Goal: Task Accomplishment & Management: Complete application form

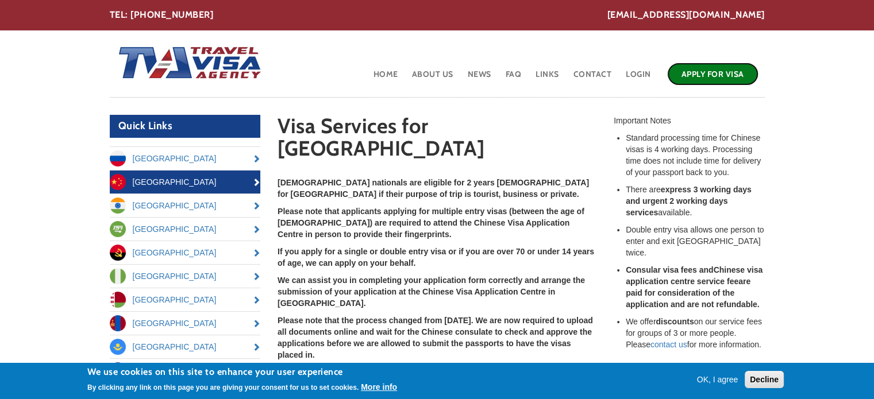
click at [712, 75] on link "Apply for Visa" at bounding box center [712, 74] width 91 height 23
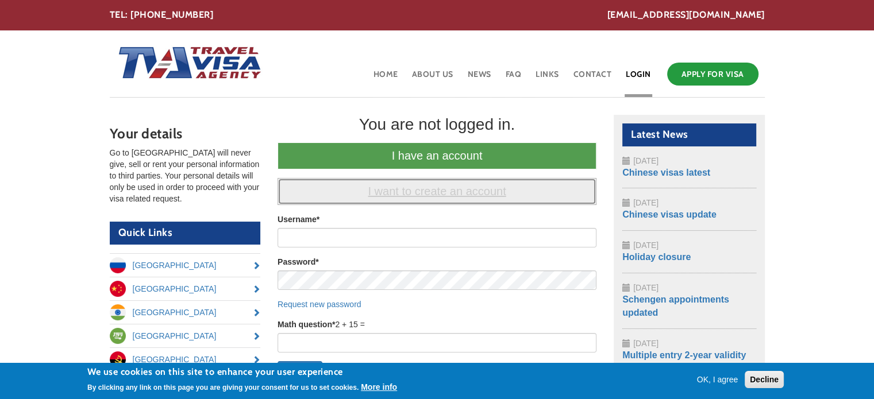
click at [388, 191] on link "I want to create an account" at bounding box center [437, 191] width 319 height 27
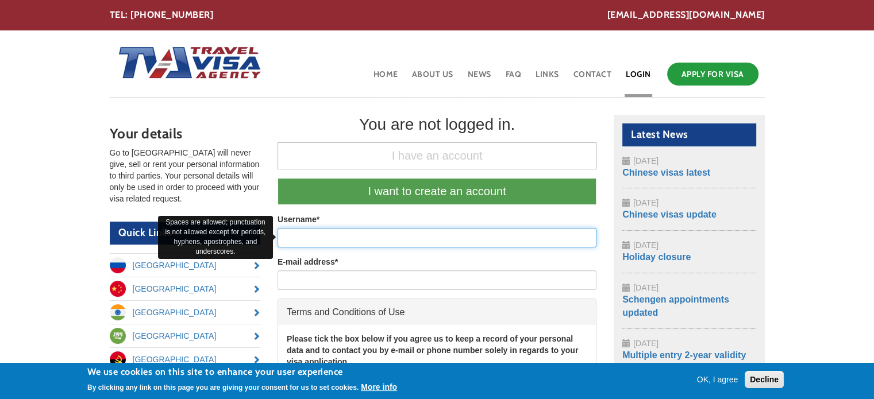
click at [307, 236] on input "Username *" at bounding box center [437, 238] width 319 height 20
type input "[PERSON_NAME]"
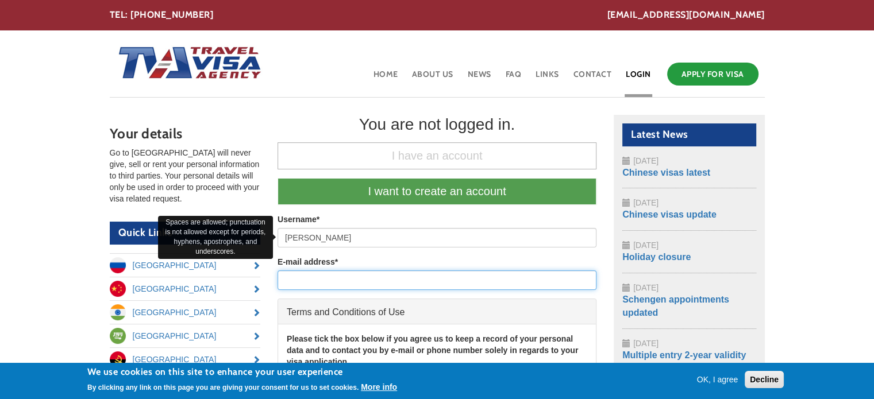
type input "paul.gendle@hotmail.co.uk"
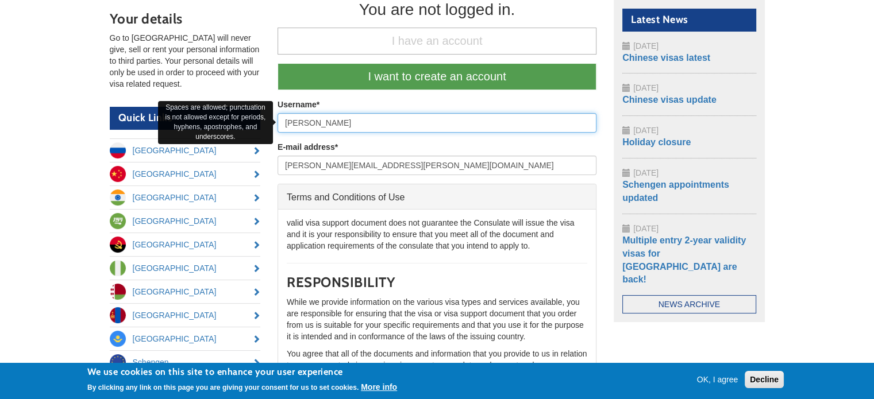
scroll to position [1782, 0]
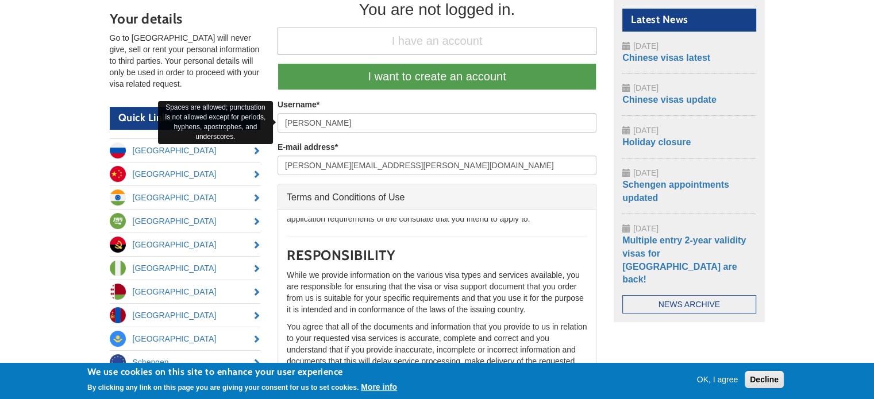
click at [714, 376] on button "OK, I agree" at bounding box center [718, 379] width 51 height 11
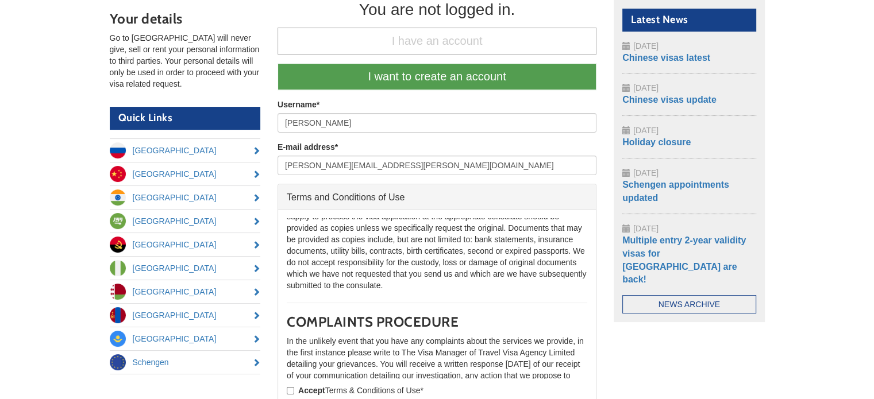
scroll to position [2665, 0]
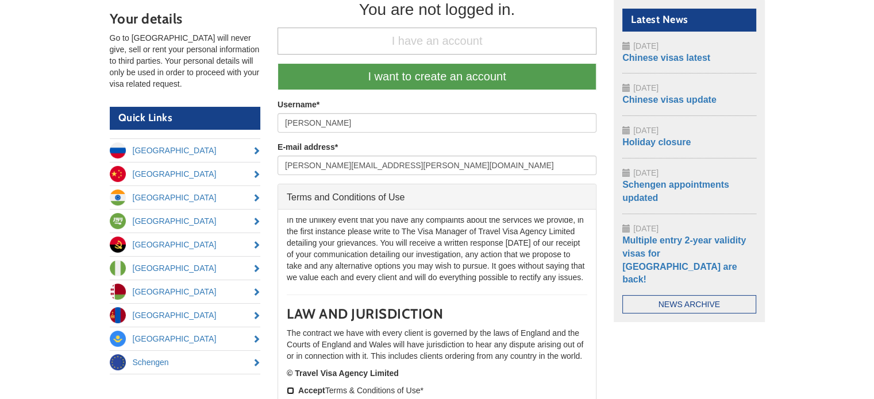
drag, startPoint x: 291, startPoint y: 390, endPoint x: 324, endPoint y: 390, distance: 32.8
click at [290, 390] on input "Accept Terms & Conditions of Use *" at bounding box center [290, 390] width 7 height 7
checkbox input "true"
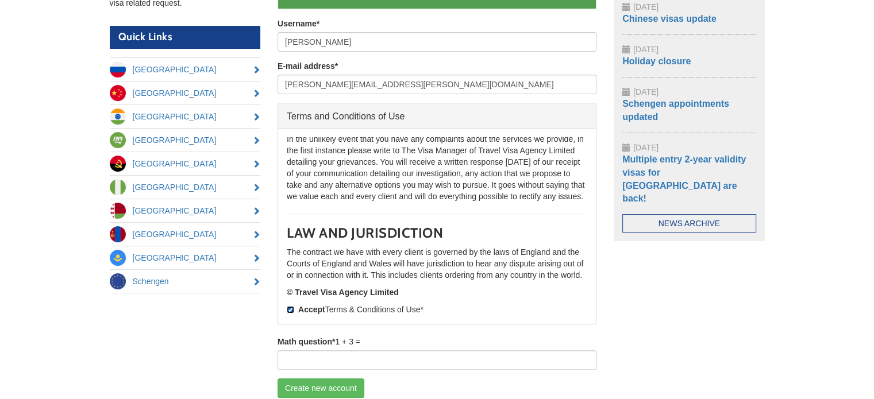
scroll to position [339, 0]
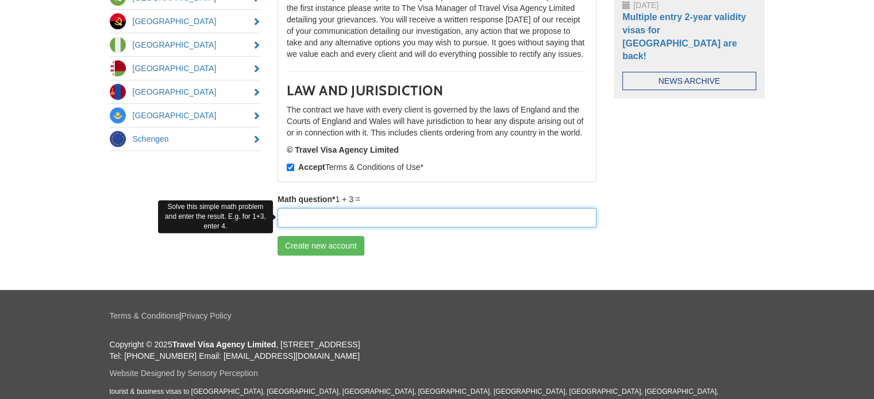
click at [320, 213] on input "Math question *" at bounding box center [437, 218] width 319 height 20
type input "4"
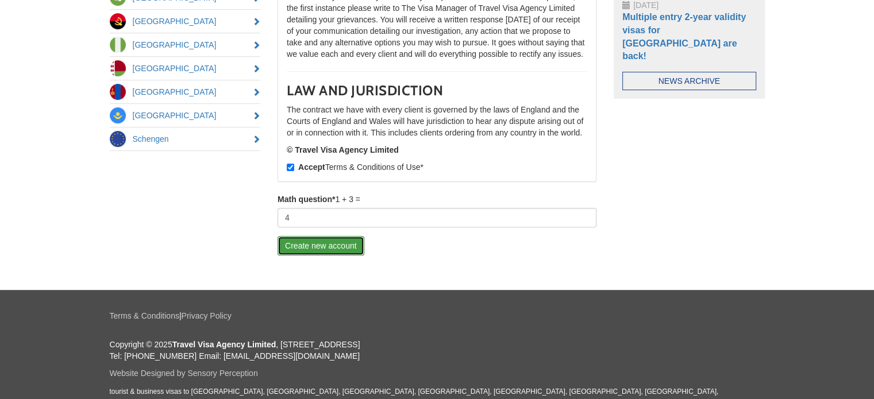
click at [332, 243] on button "Create new account" at bounding box center [321, 246] width 87 height 20
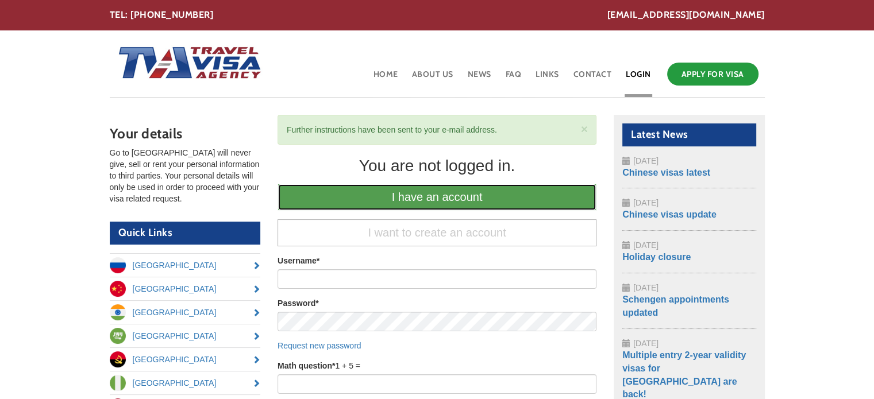
click at [425, 195] on link "I have an account" at bounding box center [437, 197] width 319 height 27
click at [431, 196] on link "I have an account" at bounding box center [437, 197] width 319 height 27
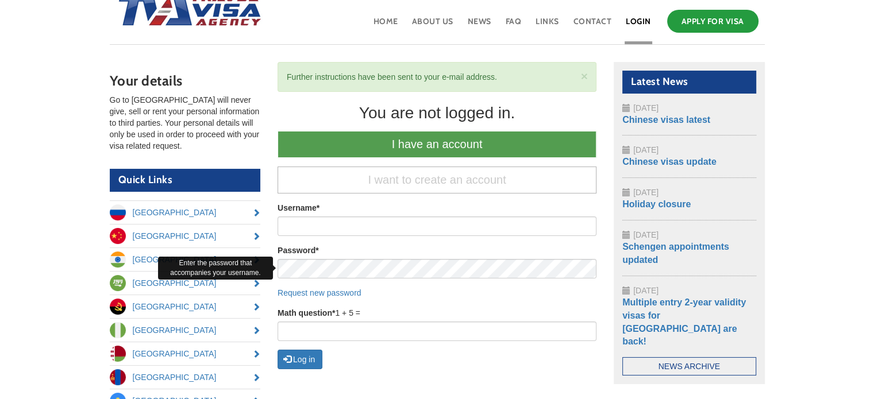
scroll to position [172, 0]
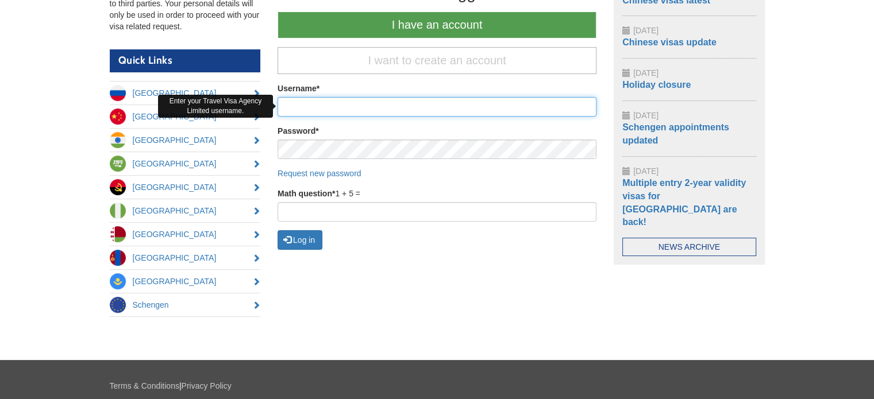
click at [306, 105] on input "Username *" at bounding box center [437, 107] width 319 height 20
type input "[PERSON_NAME]"
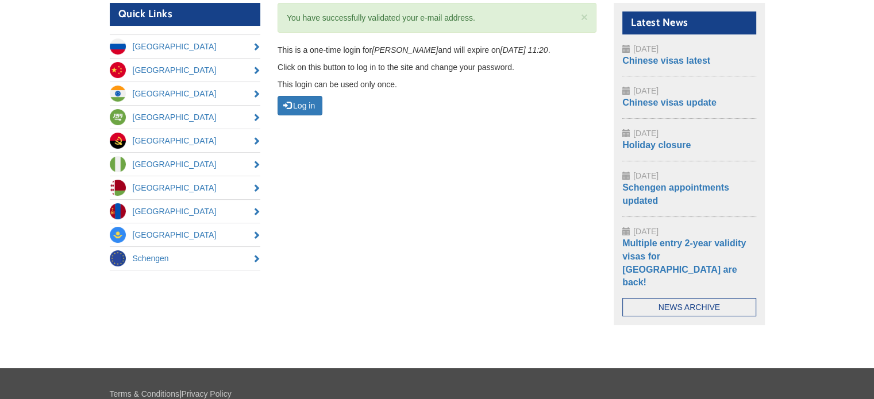
scroll to position [115, 0]
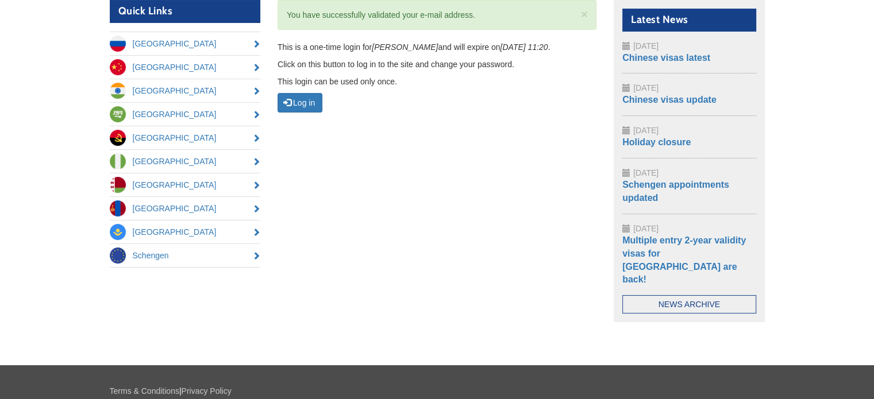
click at [333, 62] on p "Click on this button to log in to the site and change your password." at bounding box center [437, 64] width 319 height 11
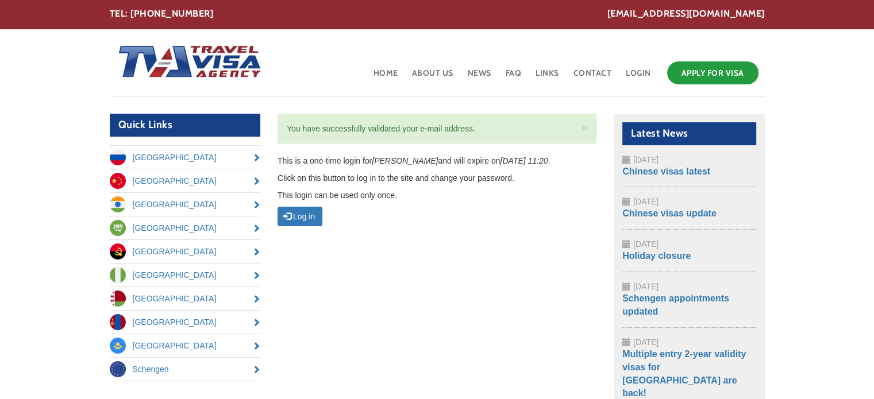
scroll to position [0, 0]
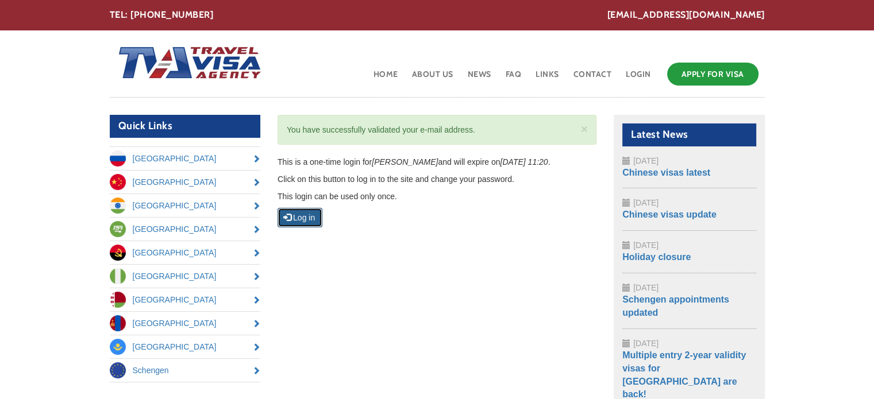
click at [309, 215] on button "Log in" at bounding box center [300, 218] width 45 height 20
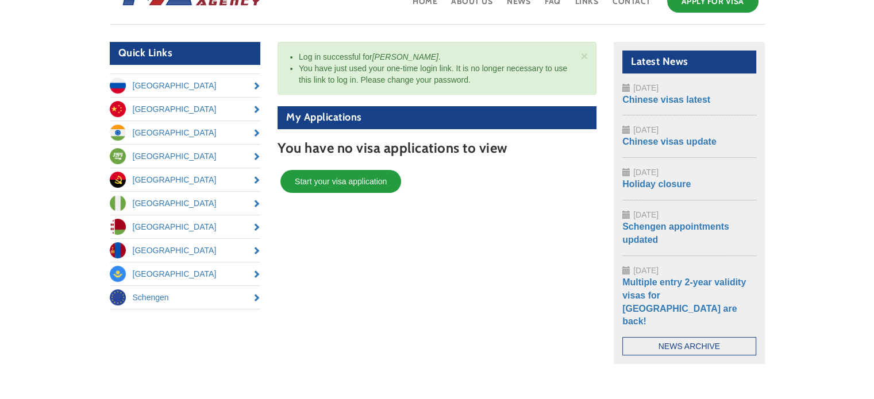
scroll to position [115, 0]
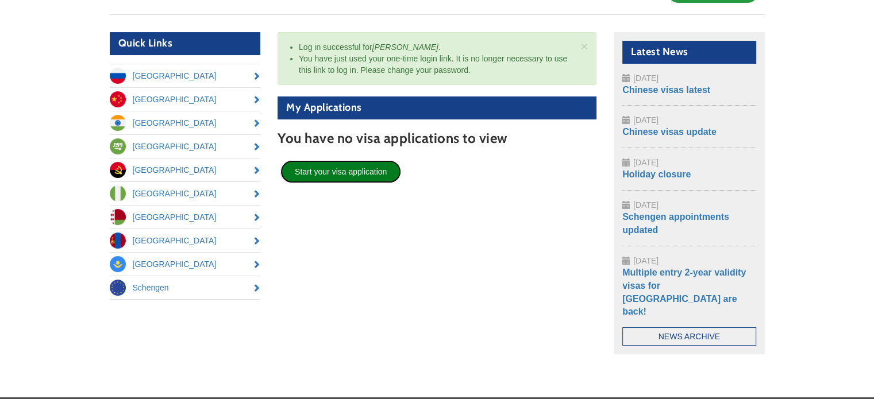
click at [347, 172] on link "Start your visa application" at bounding box center [341, 171] width 121 height 23
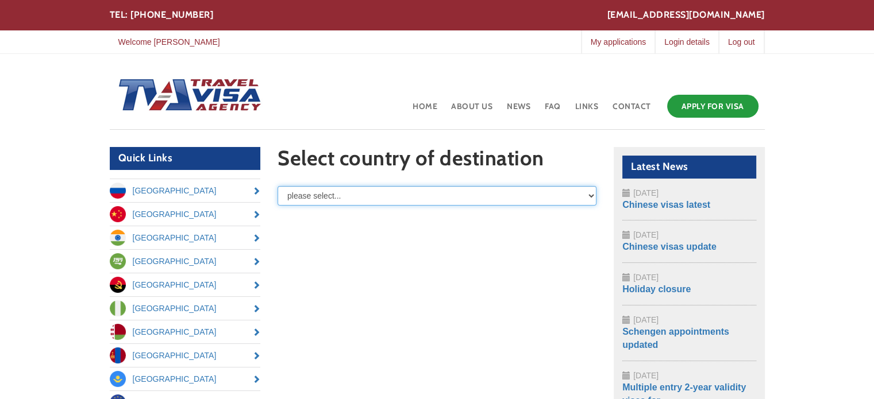
click at [592, 195] on select "please select... Russia Angola Azerbaijan Belarus China India Kazakhstan Mongol…" at bounding box center [437, 196] width 319 height 20
click at [307, 199] on select "please select... Russia Angola Azerbaijan Belarus China India Kazakhstan Mongol…" at bounding box center [437, 196] width 319 height 20
select select "/node/add/basic-visa-application/field_destination/China"
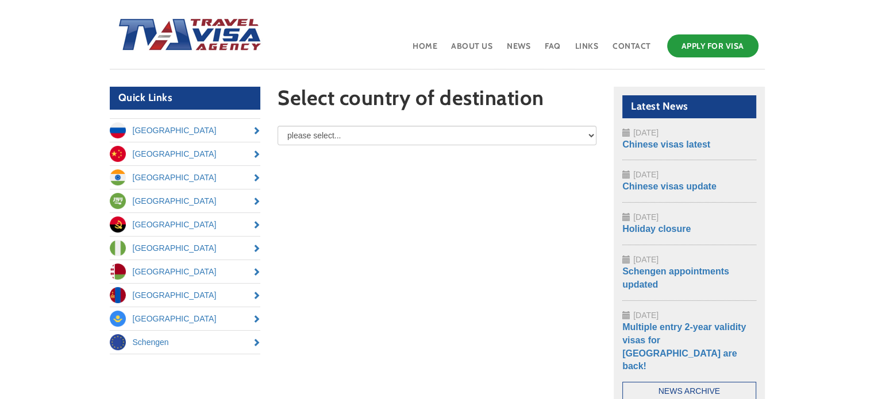
scroll to position [25, 0]
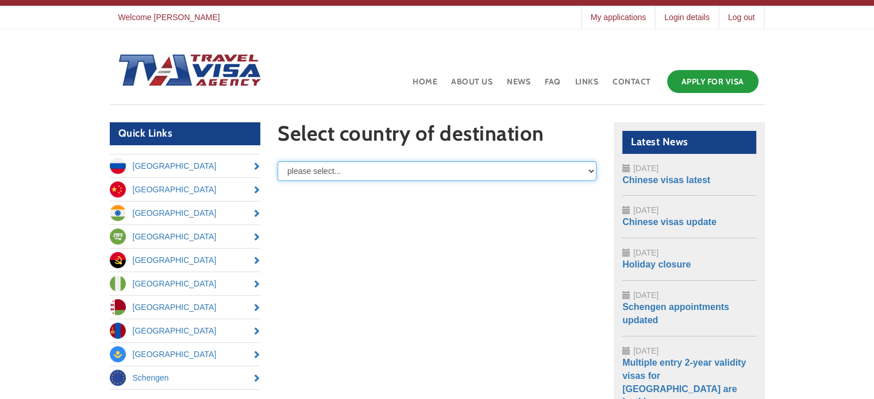
click at [352, 167] on select "please select... Russia Angola Azerbaijan Belarus China India Kazakhstan Mongol…" at bounding box center [437, 172] width 319 height 20
click at [278, 162] on select "please select... Russia Angola Azerbaijan Belarus China India Kazakhstan Mongol…" at bounding box center [437, 172] width 319 height 20
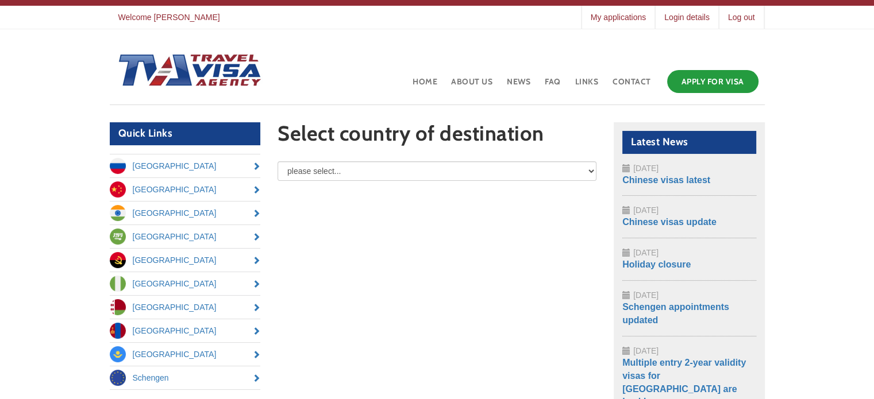
click at [392, 78] on header "Toggle navigation Home About Us News FAQ Links Contact Apply for Visa" at bounding box center [437, 71] width 655 height 67
click at [721, 80] on link "Apply for Visa" at bounding box center [712, 81] width 91 height 23
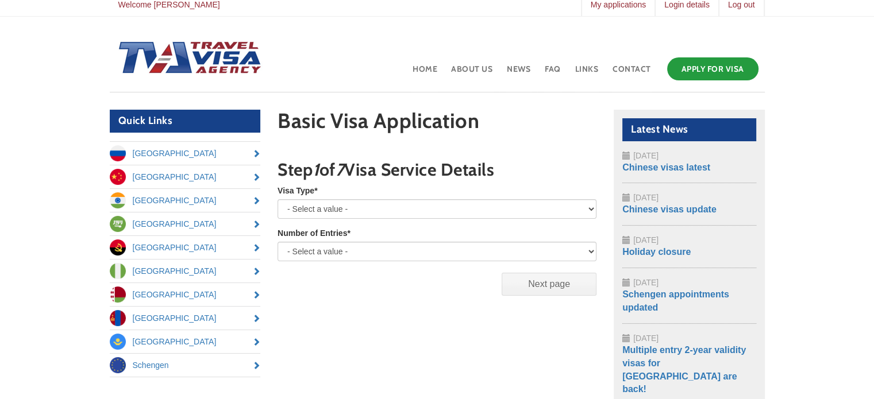
scroll to position [57, 0]
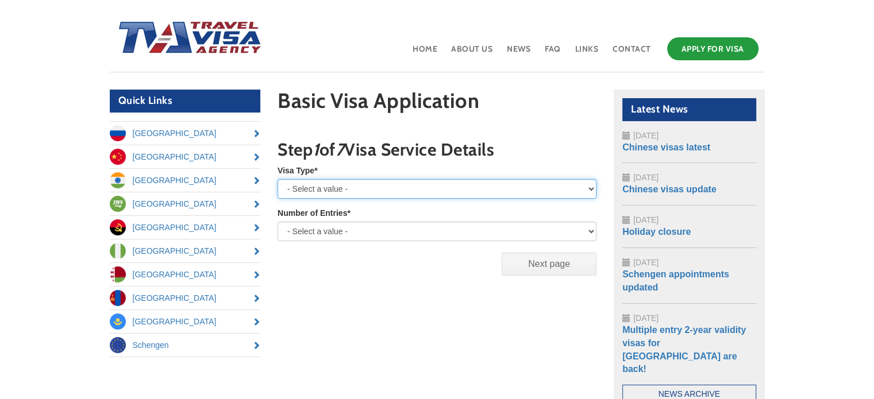
click at [359, 190] on select "- Select a value - Tourist Business Private Student Humanitarian Work Pilot/Cre…" at bounding box center [437, 189] width 319 height 20
select select "Tourist"
click at [278, 179] on select "- Select a value - Tourist Business Private Student Humanitarian Work Pilot/Cre…" at bounding box center [437, 189] width 319 height 20
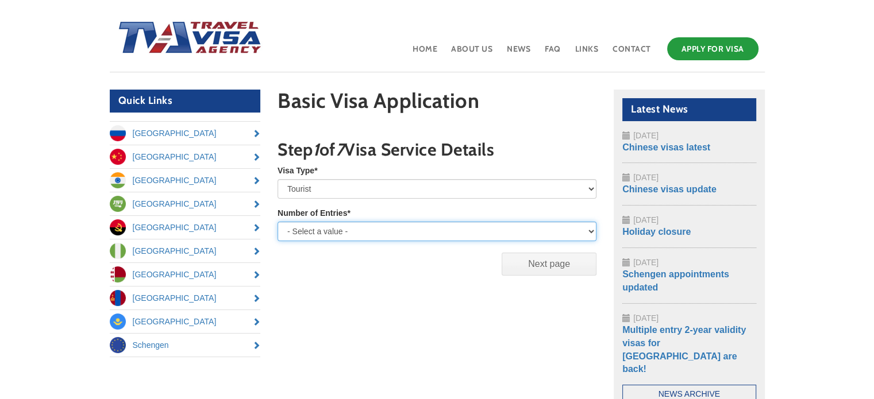
click at [338, 229] on select "- Select a value - Single Entry Double Entry Multiple Entry" at bounding box center [437, 232] width 319 height 20
select select "single"
click at [278, 222] on select "- Select a value - Single Entry Double Entry Multiple Entry" at bounding box center [437, 232] width 319 height 20
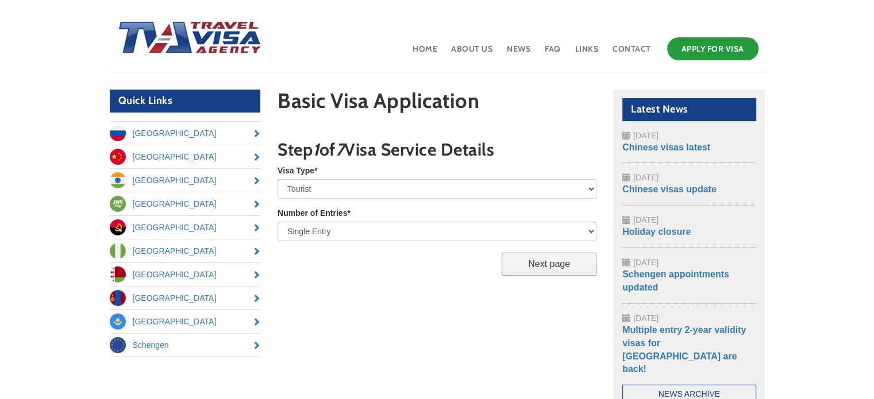
click at [539, 264] on input "Next page" at bounding box center [549, 264] width 95 height 23
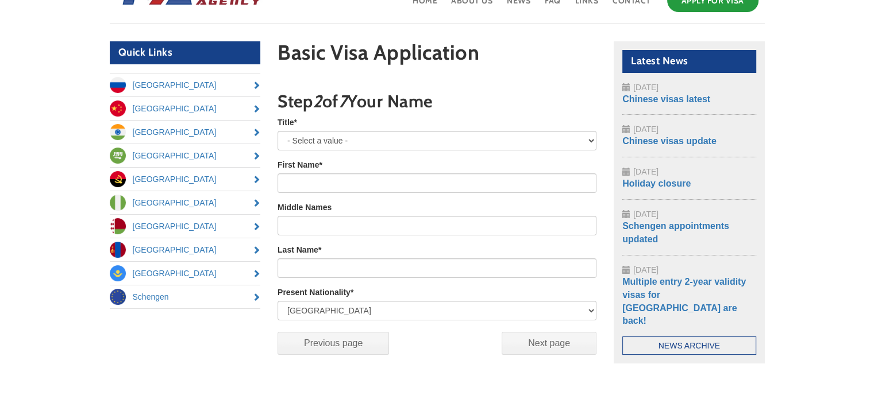
scroll to position [83, 0]
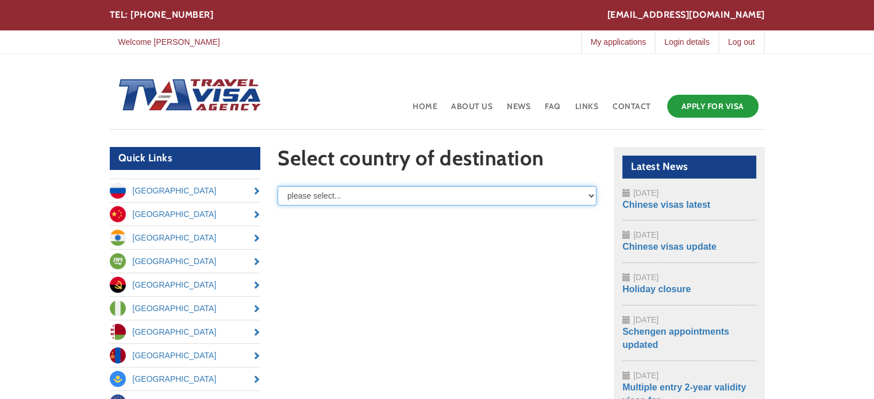
click at [590, 194] on select "please select... [GEOGRAPHIC_DATA] [GEOGRAPHIC_DATA] [GEOGRAPHIC_DATA] [GEOGRAP…" at bounding box center [437, 196] width 319 height 20
select select "/node/add/basic-visa-application/field_destination/[GEOGRAPHIC_DATA]"
click at [278, 186] on select "please select... [GEOGRAPHIC_DATA] [GEOGRAPHIC_DATA] [GEOGRAPHIC_DATA] [GEOGRAP…" at bounding box center [437, 196] width 319 height 20
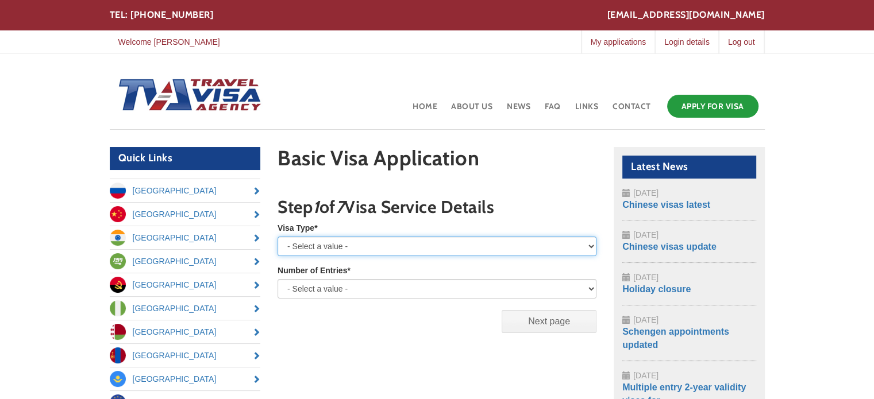
click at [591, 245] on select "- Select a value - Tourist Business Private Student Humanitarian Work Pilot/Cre…" at bounding box center [437, 247] width 319 height 20
select select "Tourist"
click at [278, 237] on select "- Select a value - Tourist Business Private Student Humanitarian Work Pilot/Cre…" at bounding box center [437, 247] width 319 height 20
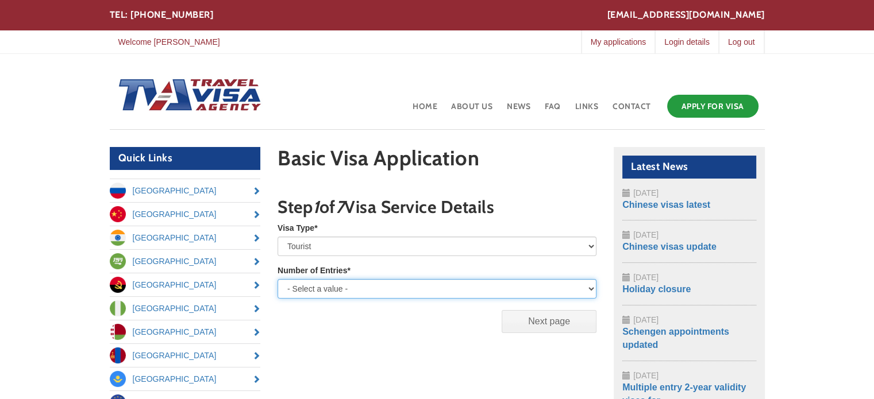
click at [355, 286] on select "- Select a value - Single Entry Double Entry Multiple Entry" at bounding box center [437, 289] width 319 height 20
select select "multiple"
click at [278, 279] on select "- Select a value - Single Entry Double Entry Multiple Entry" at bounding box center [437, 289] width 319 height 20
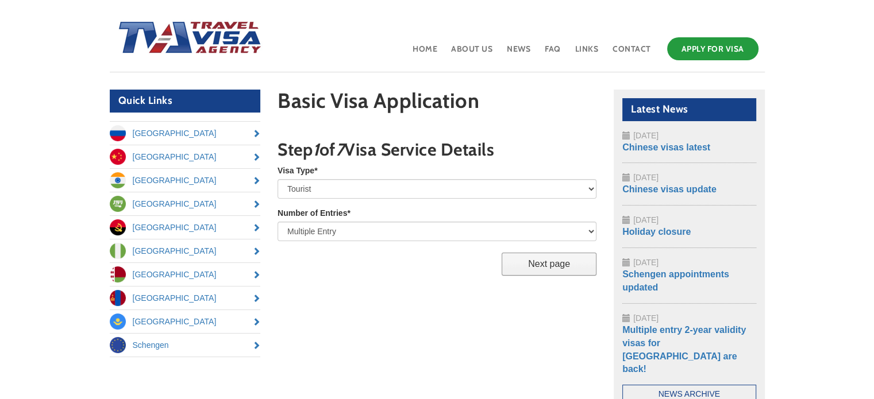
click at [562, 264] on input "Next page" at bounding box center [549, 264] width 95 height 23
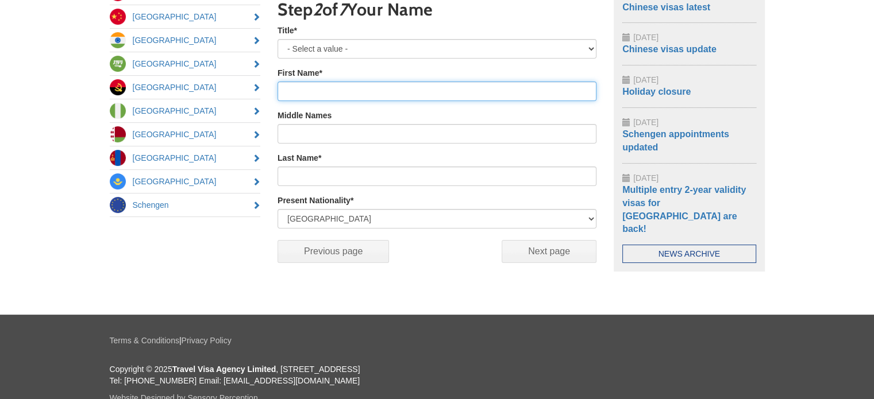
click at [314, 99] on input "First Name *" at bounding box center [437, 92] width 319 height 20
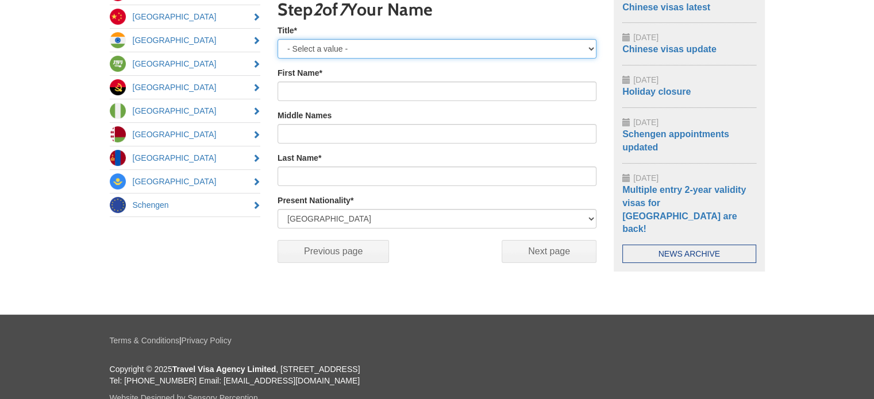
click at [316, 41] on select "- Select a value - Mr Mrs Miss" at bounding box center [437, 49] width 319 height 20
select select "Mr"
click at [278, 39] on select "- Select a value - Mr Mrs Miss" at bounding box center [437, 49] width 319 height 20
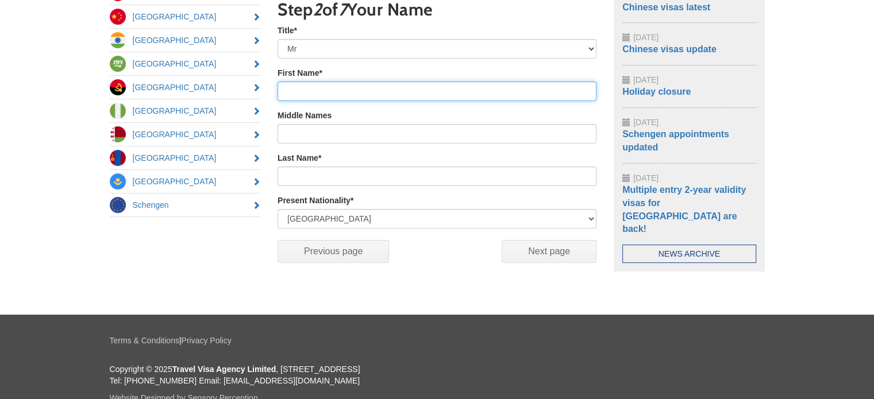
click at [301, 89] on input "First Name *" at bounding box center [437, 92] width 319 height 20
type input "Paul"
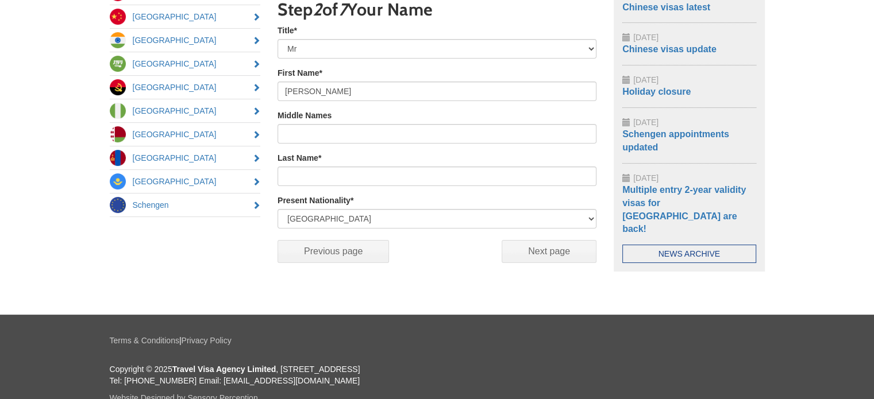
type input "Gendle"
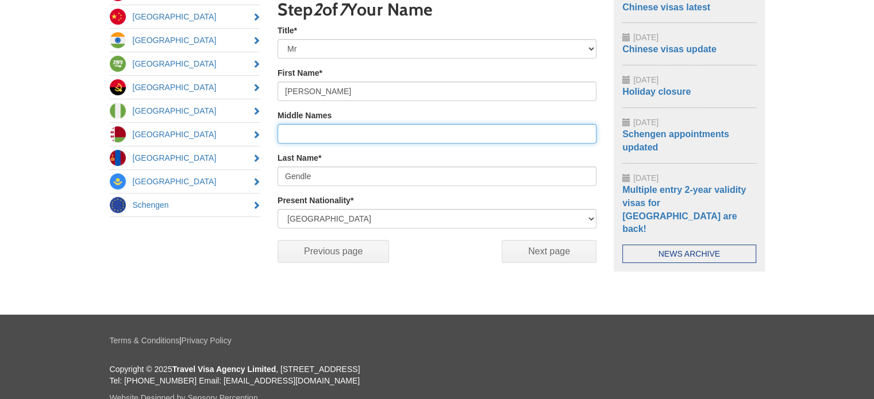
click at [301, 129] on input "Middle Names" at bounding box center [437, 134] width 319 height 20
type input "a"
type input "Andrew"
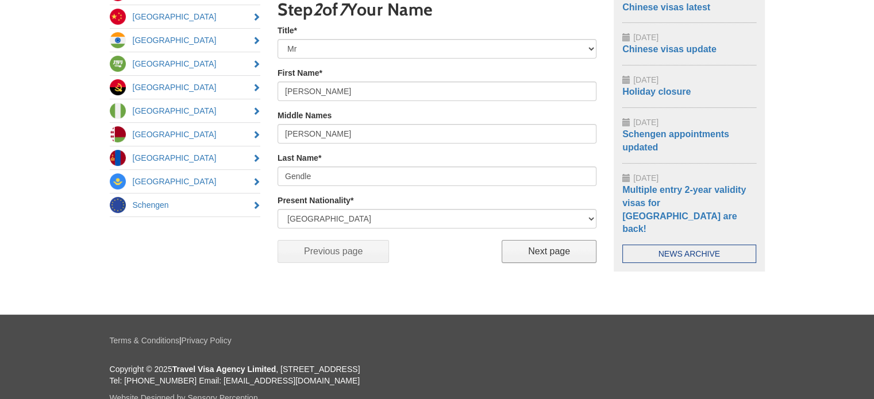
click at [564, 252] on input "Next page" at bounding box center [549, 251] width 95 height 23
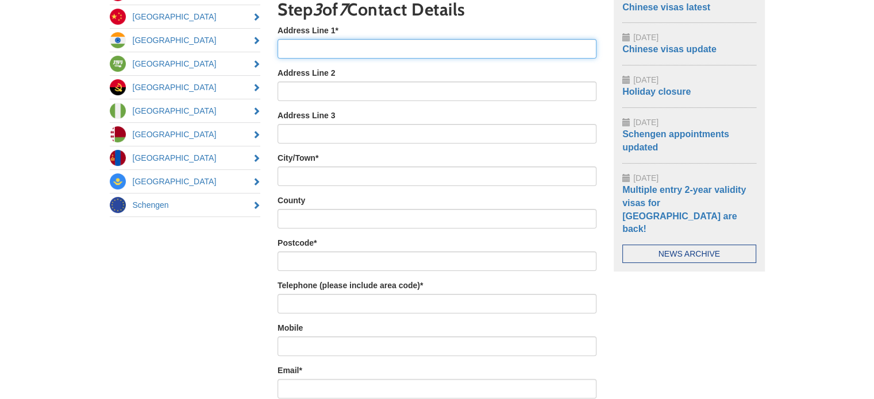
click at [315, 43] on input "Address Line 1 *" at bounding box center [437, 49] width 319 height 20
type input "Flat 16 Masters Lodge"
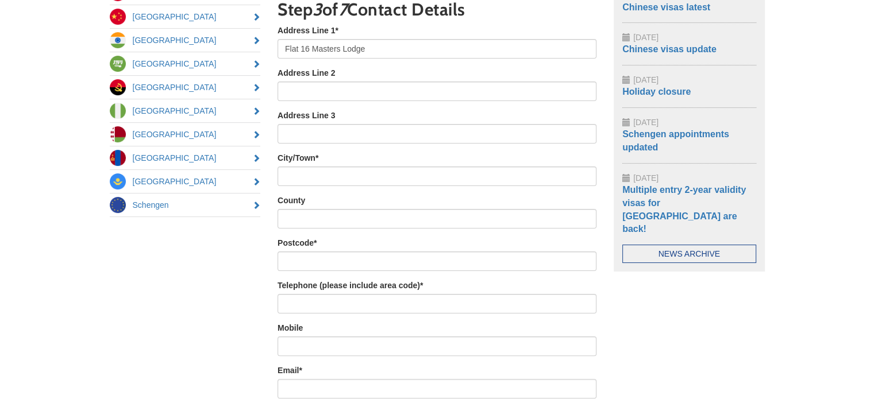
type input "Johnson Street"
type input "London"
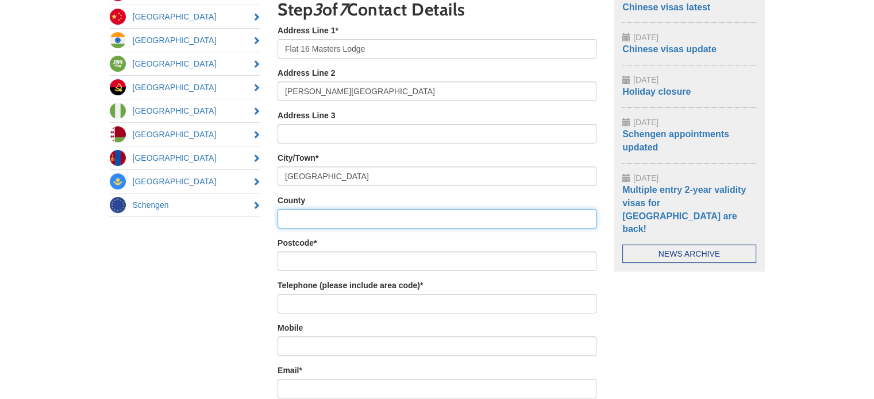
type input "Alabama"
type input "E1 0BE"
type input "07939"
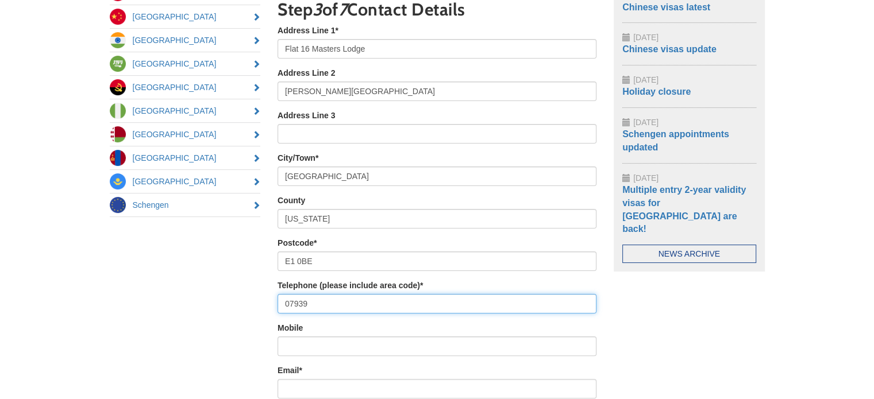
type input "532473"
type input "paul.gendle@hotmail.co.uk"
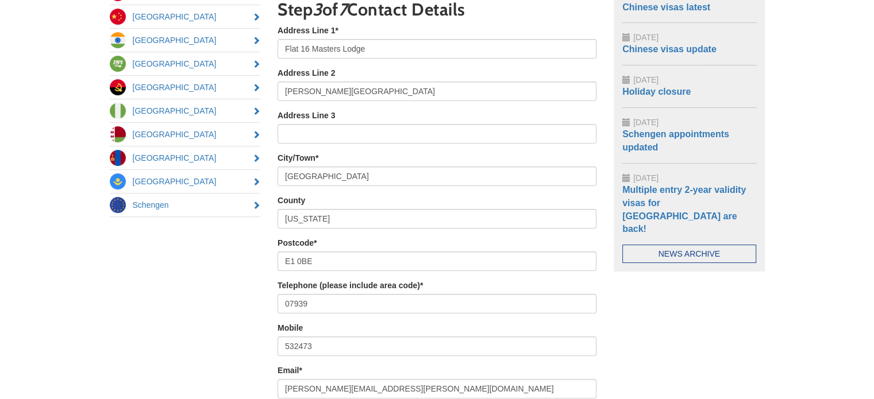
type input "paul.gendle@hotmail.co.uk"
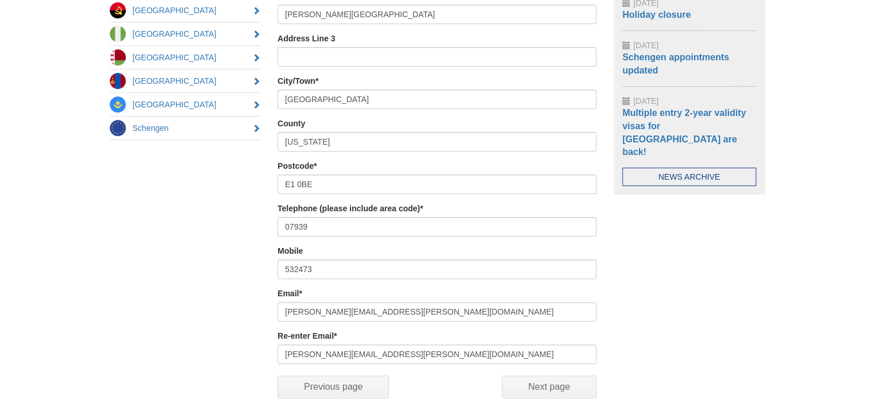
scroll to position [255, 0]
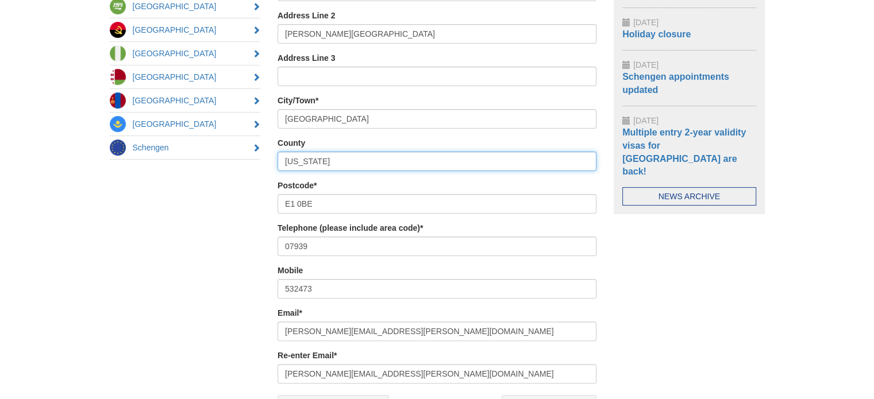
drag, startPoint x: 321, startPoint y: 161, endPoint x: 274, endPoint y: 158, distance: 47.2
click at [272, 159] on section "Basic Visa Application Multipage Step 1 of 7 Visa Service Details Visa Type * -…" at bounding box center [437, 165] width 336 height 547
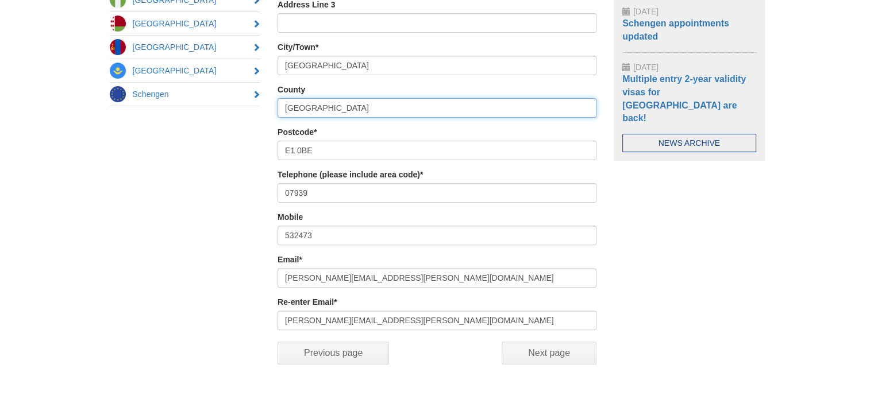
scroll to position [370, 0]
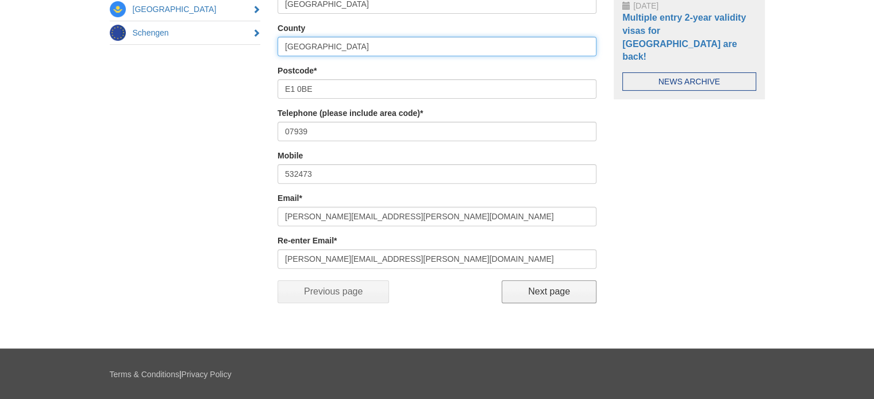
type input "Greater London"
click at [551, 294] on input "Next page" at bounding box center [549, 292] width 95 height 23
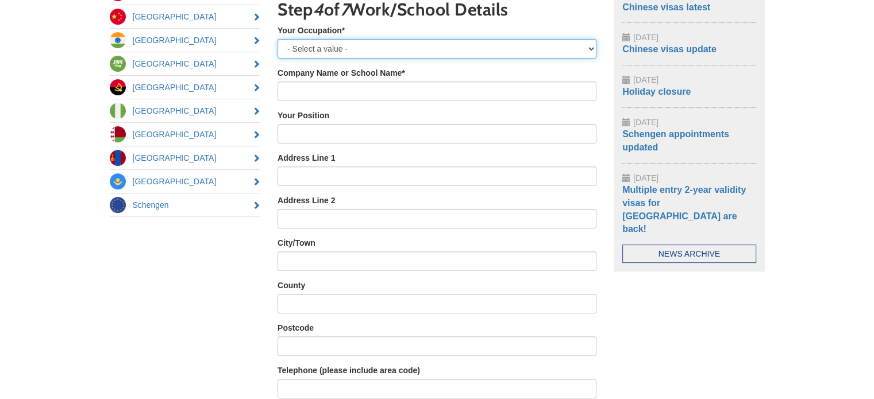
click at [357, 45] on select "- Select a value - Employed Self-Employed Retired Housewife Student Unemployed …" at bounding box center [437, 49] width 319 height 20
select select "Employed"
click at [278, 39] on select "- Select a value - Employed Self-Employed Retired Housewife Student Unemployed …" at bounding box center [437, 49] width 319 height 20
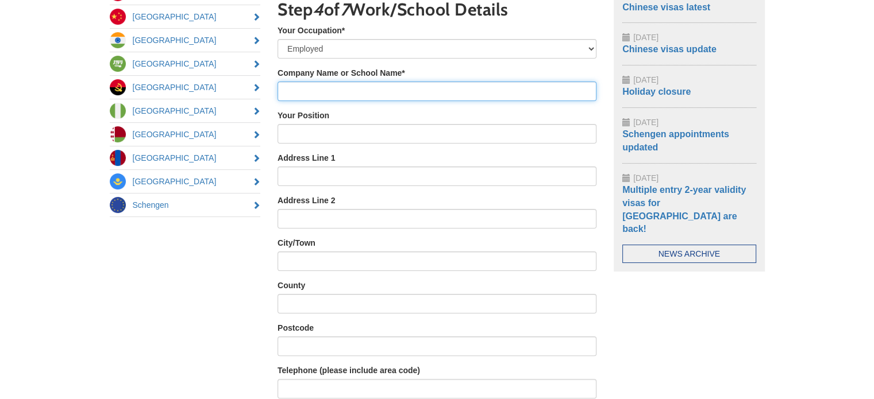
click at [326, 89] on input "Company Name or School Name *" at bounding box center [437, 92] width 319 height 20
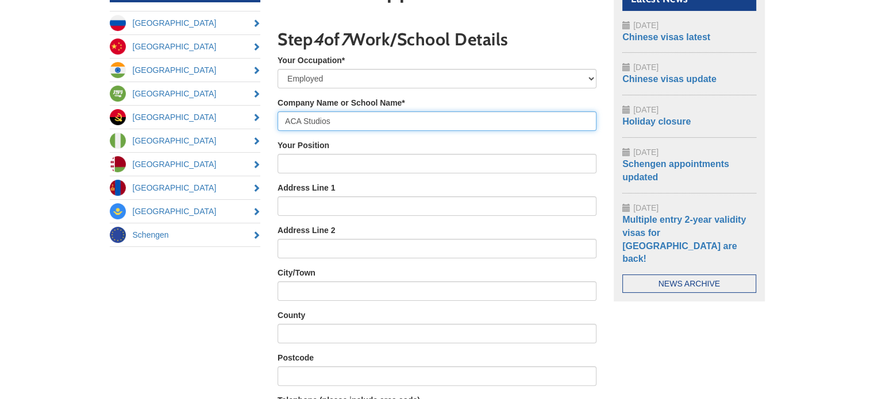
scroll to position [140, 0]
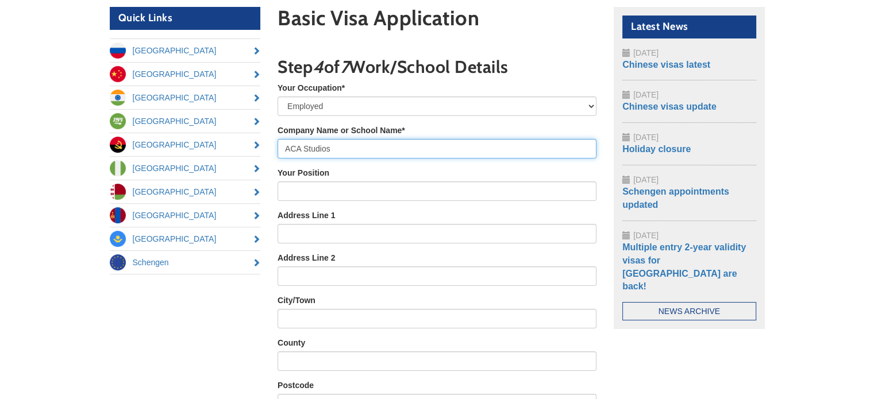
type input "ACA Studios"
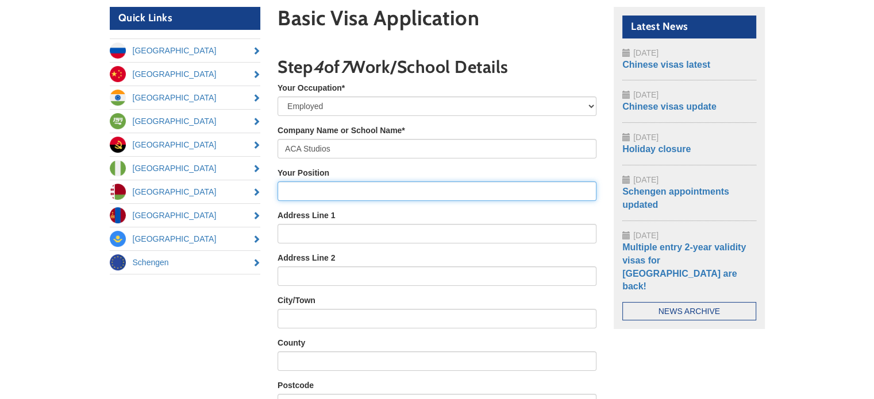
click at [287, 193] on input "Your Position" at bounding box center [437, 192] width 319 height 20
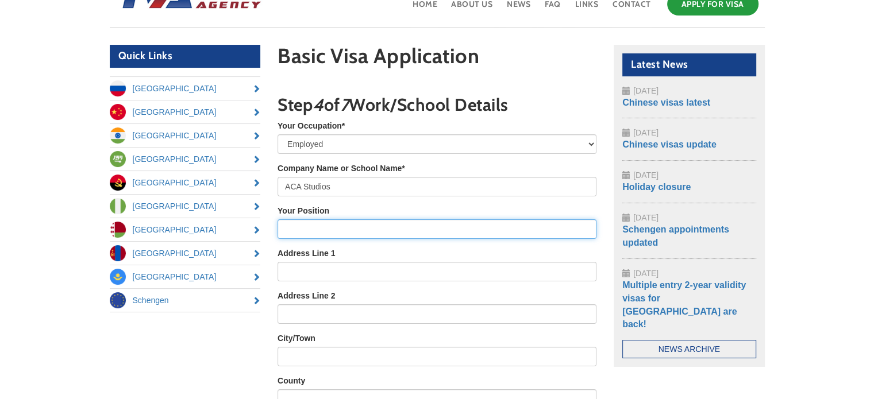
scroll to position [83, 0]
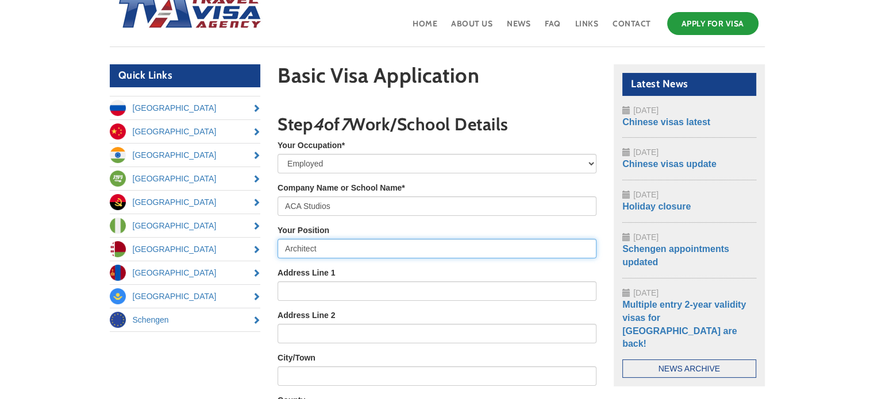
type input "Architect"
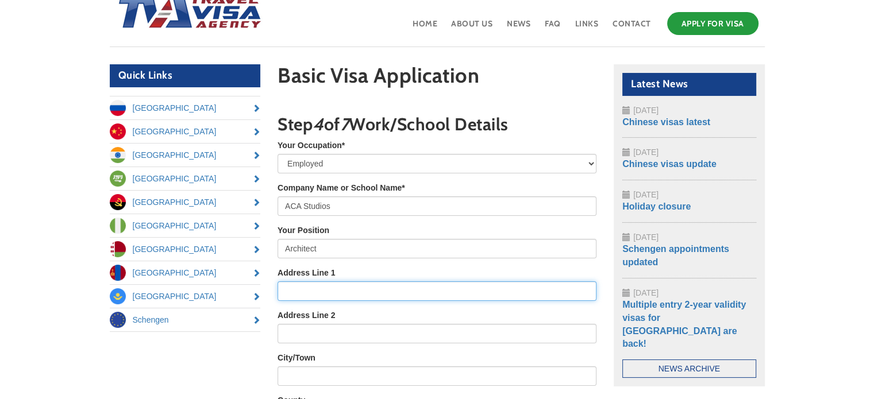
drag, startPoint x: 295, startPoint y: 294, endPoint x: 332, endPoint y: 294, distance: 36.8
click at [295, 294] on input "Address Line 1" at bounding box center [437, 292] width 319 height 20
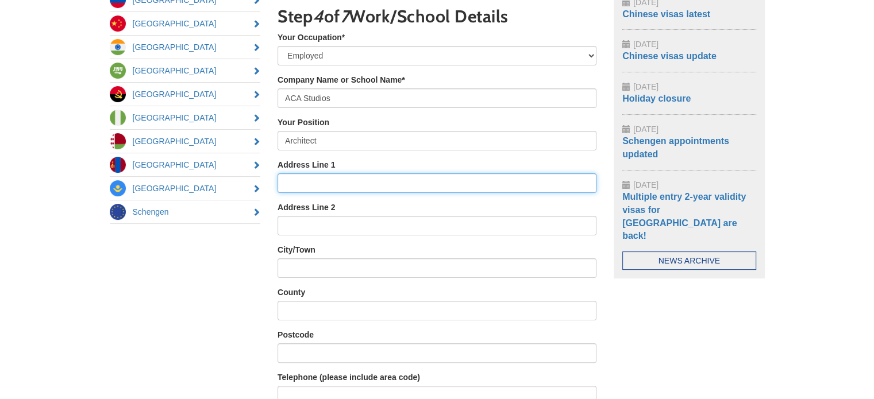
scroll to position [198, 0]
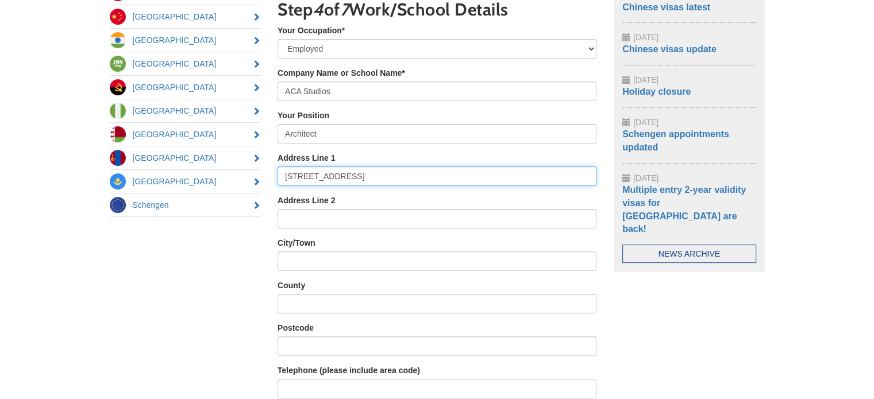
type input "88 Union Street"
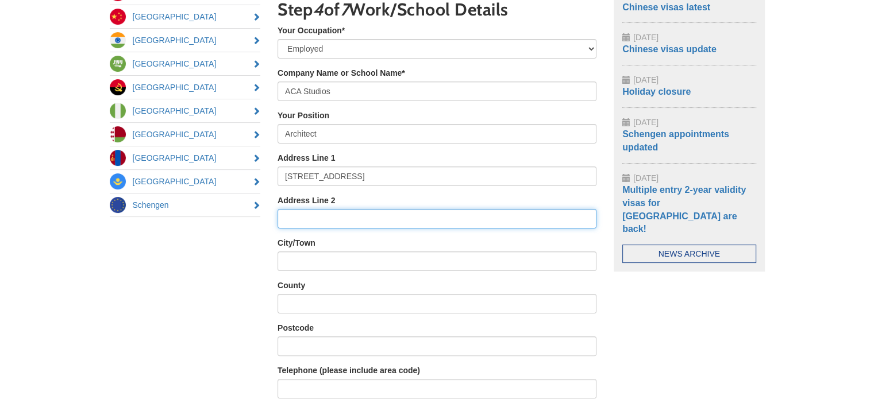
click at [293, 214] on input "Address Line 2" at bounding box center [437, 219] width 319 height 20
type input "L"
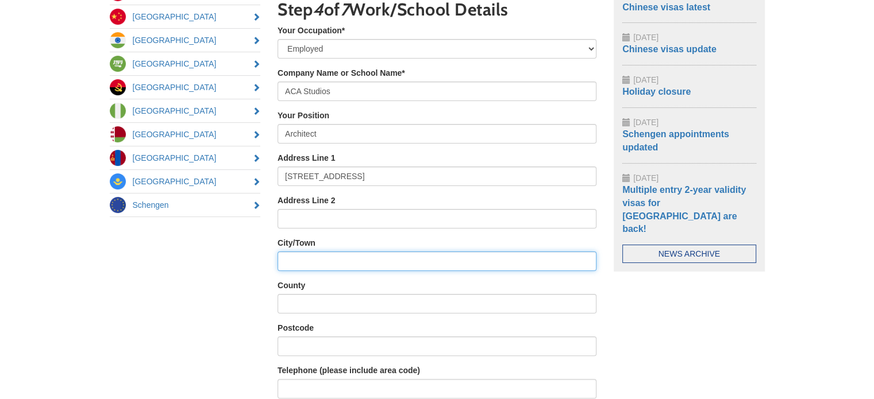
click at [287, 260] on input "City/Town" at bounding box center [437, 262] width 319 height 20
type input "London"
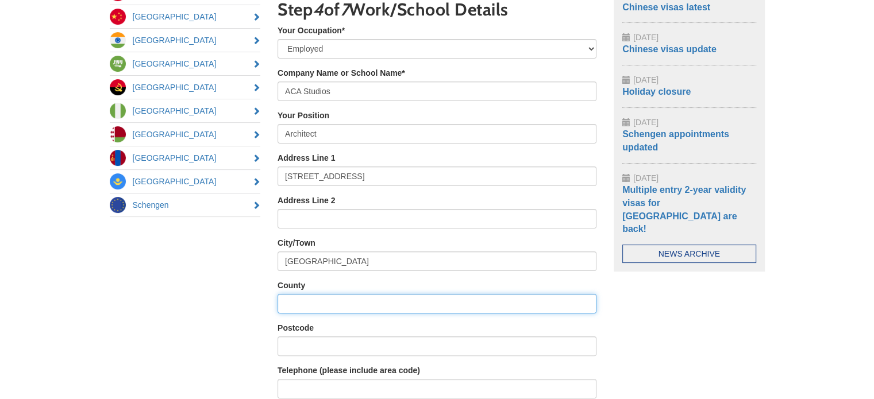
click at [289, 303] on input "County" at bounding box center [437, 304] width 319 height 20
type input "Greater London"
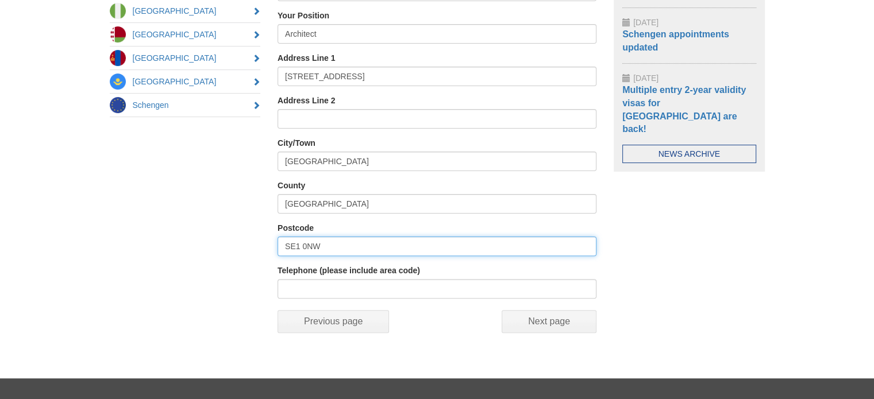
scroll to position [313, 0]
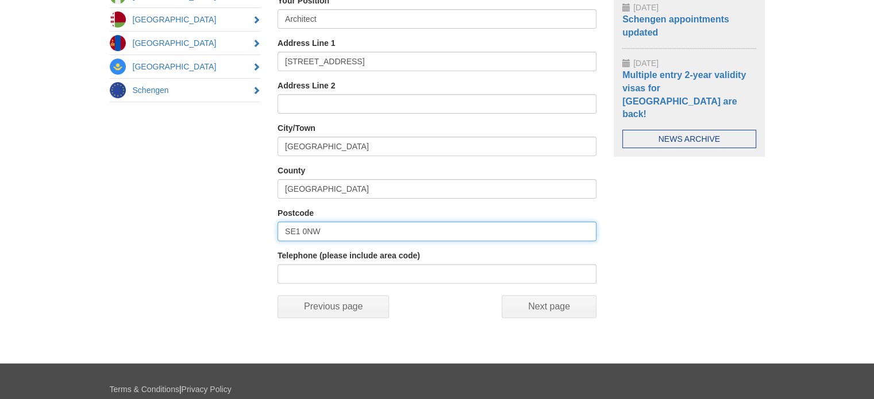
type input "SE1 0NW"
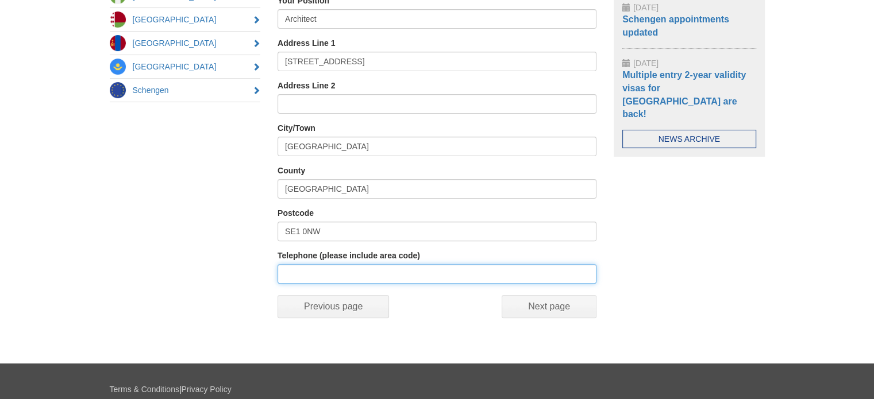
click at [299, 274] on input "Telephone (please include area code)" at bounding box center [437, 274] width 319 height 20
click at [287, 274] on input "02075931000" at bounding box center [437, 274] width 319 height 20
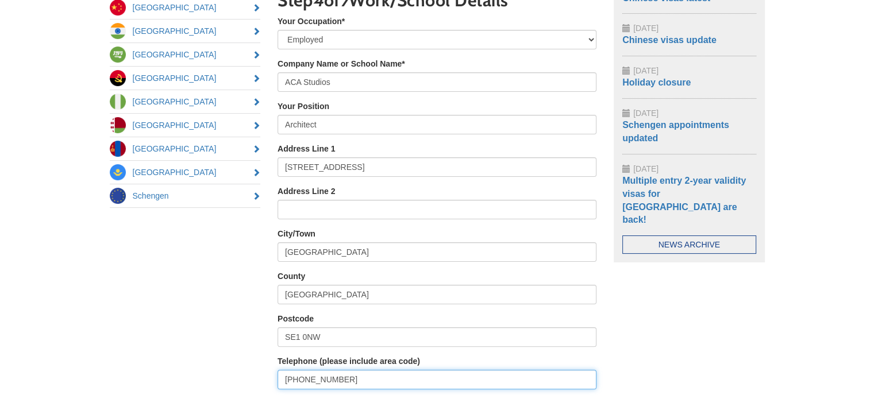
scroll to position [255, 0]
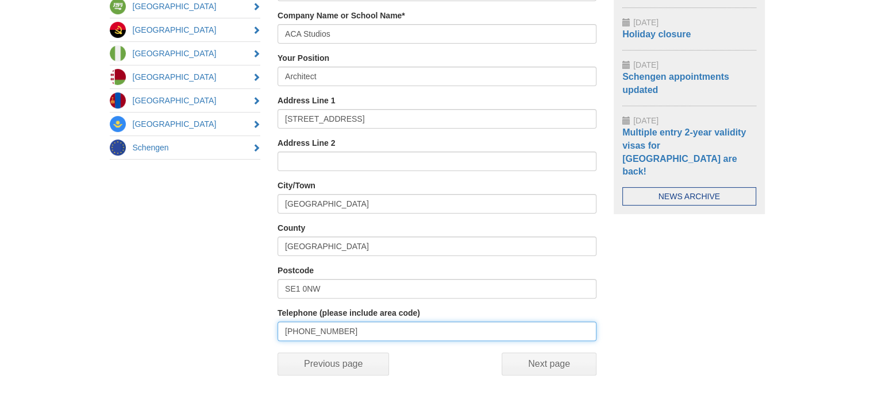
click at [282, 331] on input "+44 02075931000" at bounding box center [437, 332] width 319 height 20
type input "(+44) 02075931000"
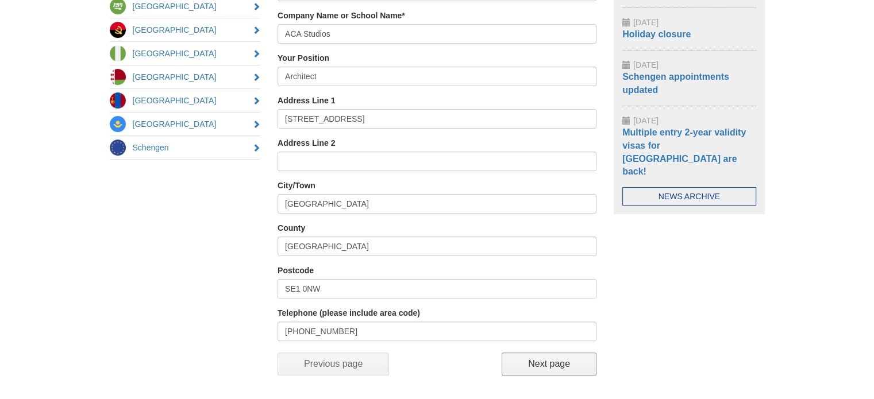
click at [558, 365] on input "Next page" at bounding box center [549, 364] width 95 height 23
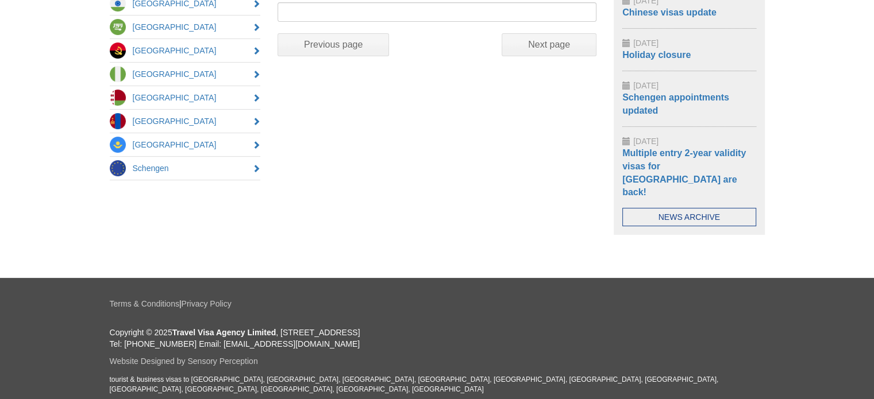
scroll to position [197, 0]
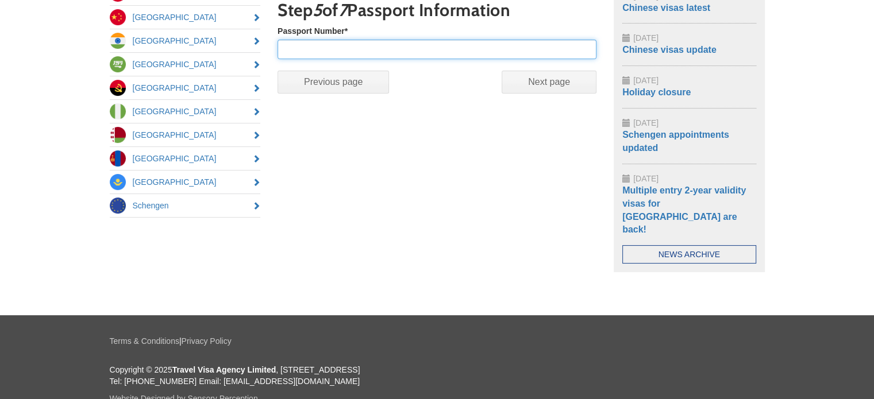
click at [312, 51] on input "Passport Number *" at bounding box center [437, 50] width 319 height 20
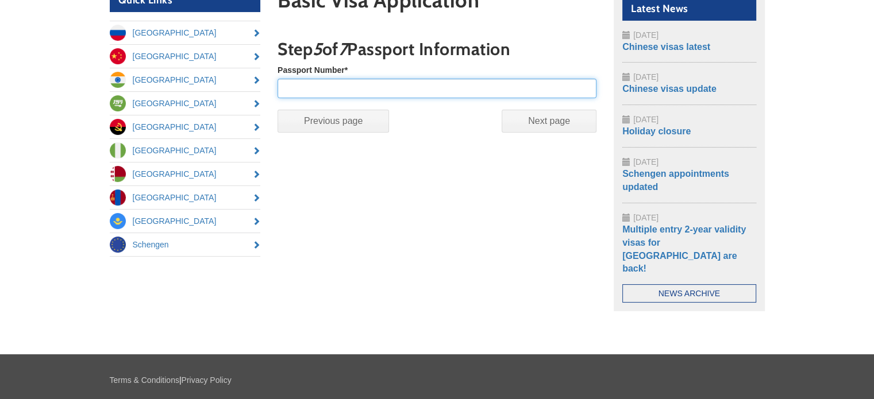
scroll to position [140, 0]
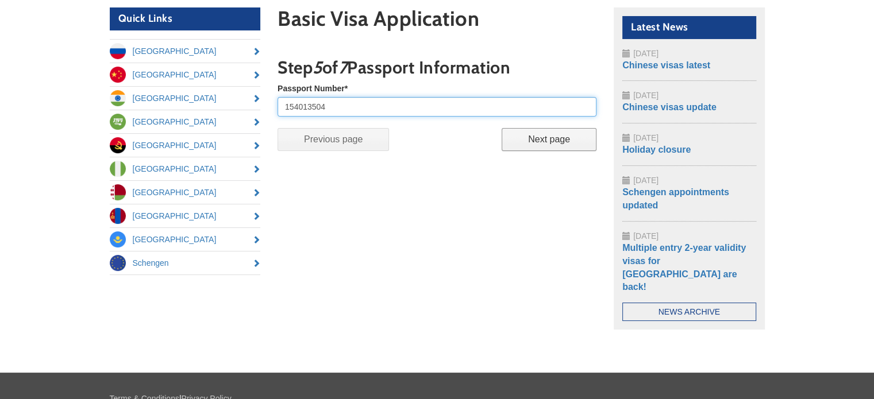
type input "154013504"
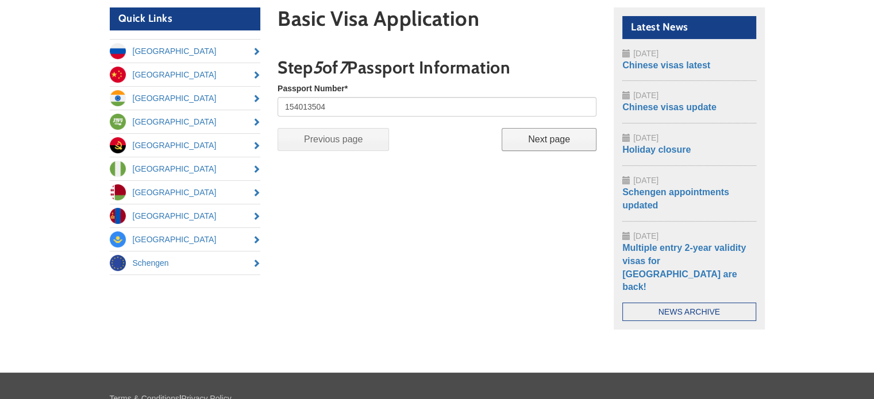
click at [552, 140] on input "Next page" at bounding box center [549, 139] width 95 height 23
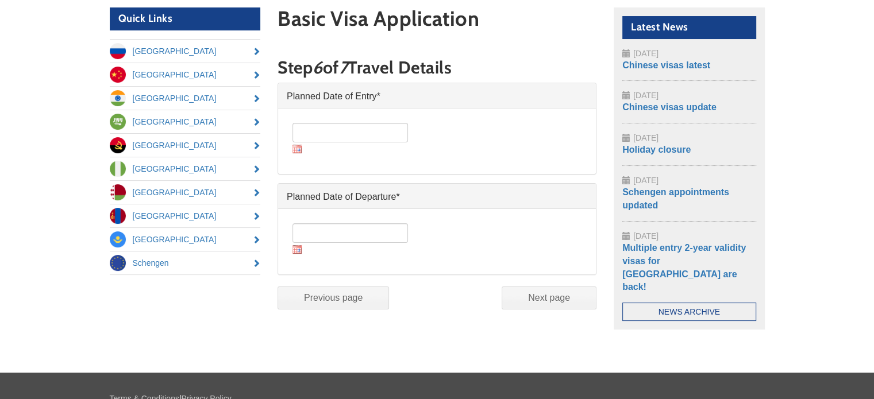
scroll to position [198, 0]
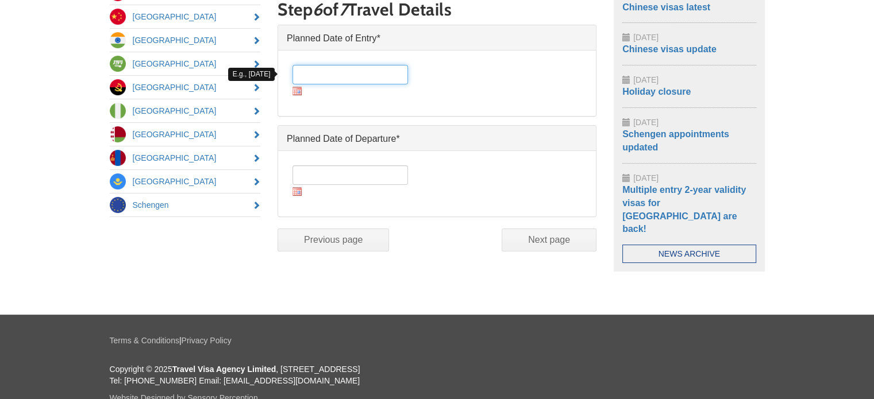
click at [334, 75] on input "Date *" at bounding box center [351, 75] width 116 height 20
click at [296, 93] on img at bounding box center [297, 91] width 9 height 9
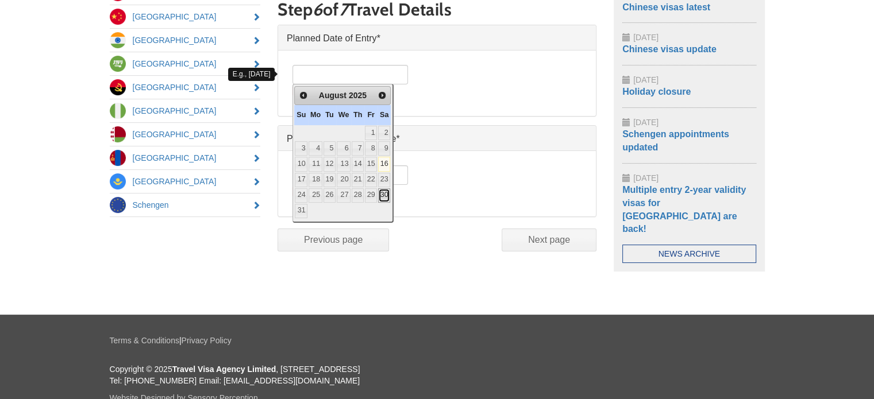
click at [390, 191] on link "30" at bounding box center [384, 196] width 12 height 14
type input "30/08/2025"
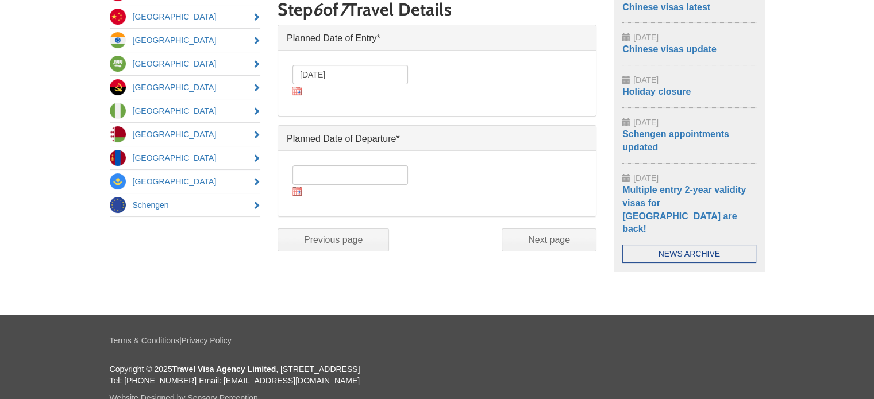
click at [297, 187] on img at bounding box center [297, 191] width 9 height 9
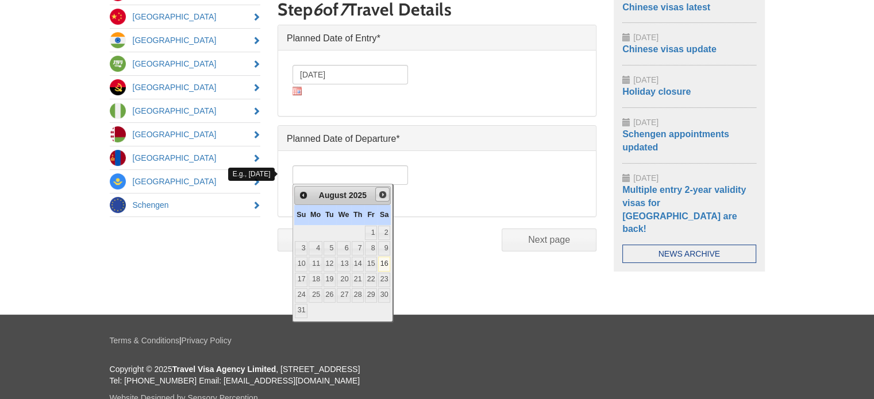
click at [387, 195] on span "Next" at bounding box center [382, 194] width 9 height 9
click at [394, 251] on link "13" at bounding box center [387, 248] width 13 height 14
type input "13/09/2025"
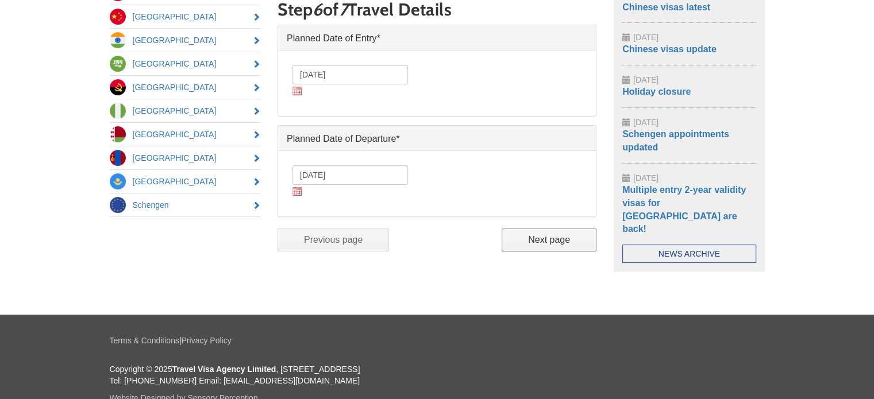
click at [552, 241] on input "Next page" at bounding box center [549, 240] width 95 height 23
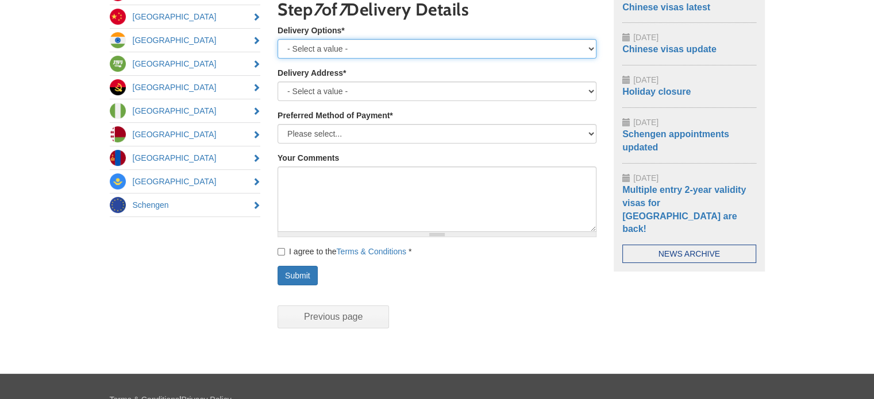
click at [413, 47] on select "- Select a value - Royal Mail Special Delivery - next day until 1pm Royal Mail …" at bounding box center [437, 49] width 319 height 20
select select "Royal Mail Special Delivery - next day until 1pm"
click at [278, 39] on select "- Select a value - Royal Mail Special Delivery - next day until 1pm Royal Mail …" at bounding box center [437, 49] width 319 height 20
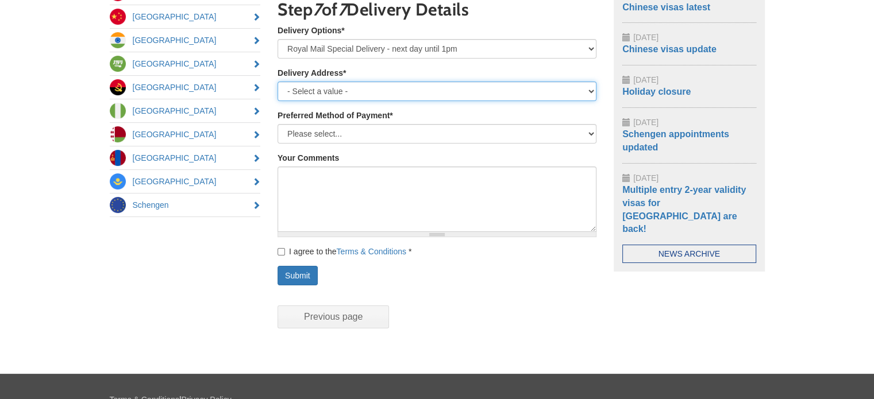
click at [360, 90] on select "- Select a value - My Home My Work or Study Address Other (please specify below)" at bounding box center [437, 92] width 319 height 20
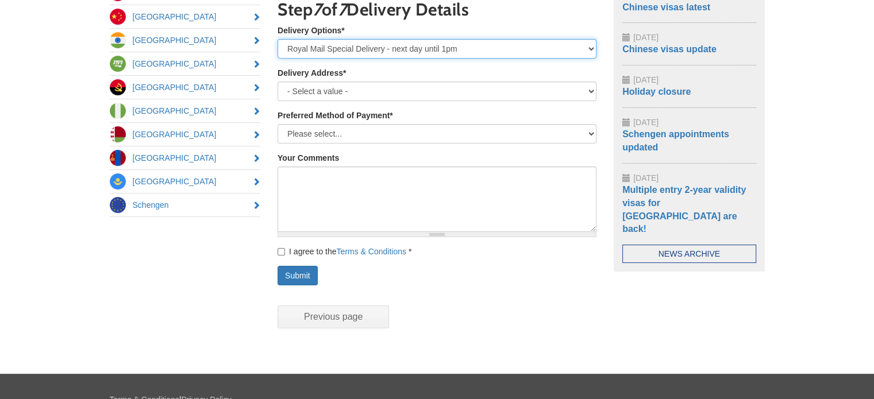
click at [478, 52] on select "- Select a value - Royal Mail Special Delivery - next day until 1pm Royal Mail …" at bounding box center [437, 49] width 319 height 20
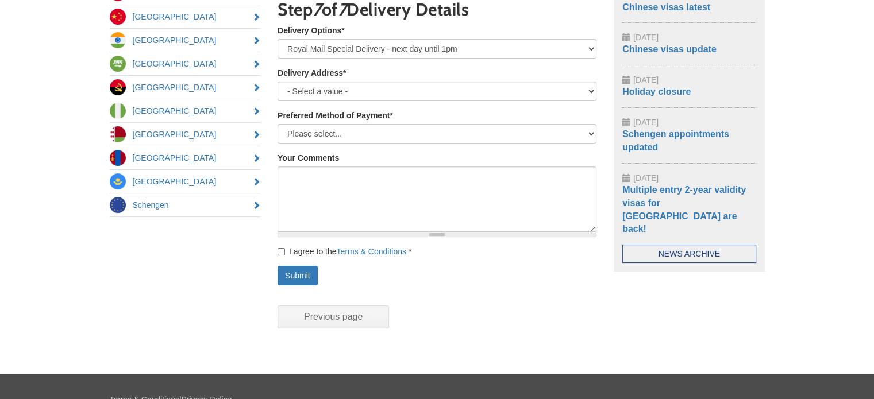
click at [539, 325] on span "Previous page Next page (active page)" at bounding box center [437, 317] width 319 height 46
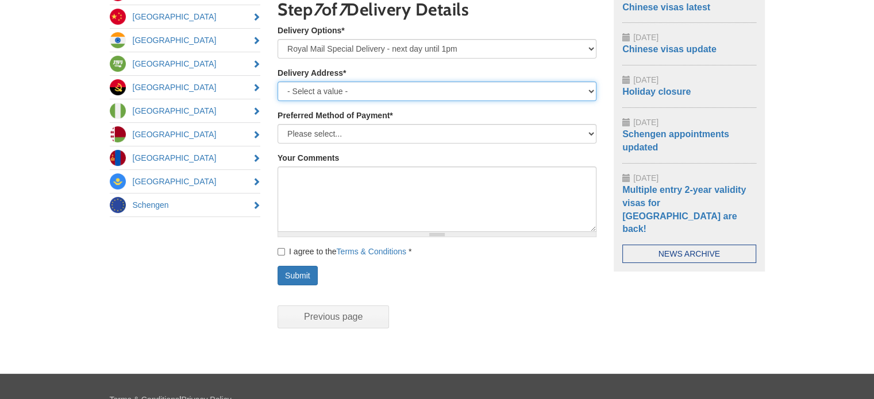
click at [391, 91] on select "- Select a value - My Home My Work or Study Address Other (please specify below)" at bounding box center [437, 92] width 319 height 20
select select "Work"
click at [278, 82] on select "- Select a value - My Home My Work or Study Address Other (please specify below)" at bounding box center [437, 92] width 319 height 20
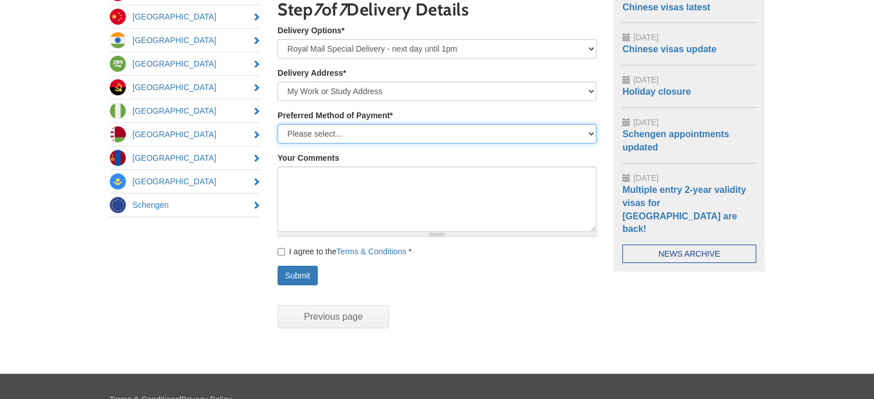
click at [342, 130] on select "Please select... Bank Transfer Credit/debit card (3.5% admin fee will be added …" at bounding box center [437, 134] width 319 height 20
select select "bank transfer"
click at [278, 124] on select "Please select... Bank Transfer Credit/debit card (3.5% admin fee will be added …" at bounding box center [437, 134] width 319 height 20
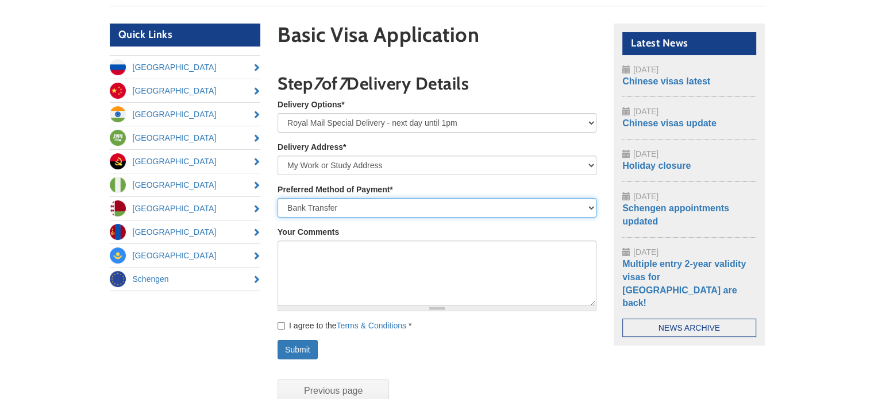
scroll to position [140, 0]
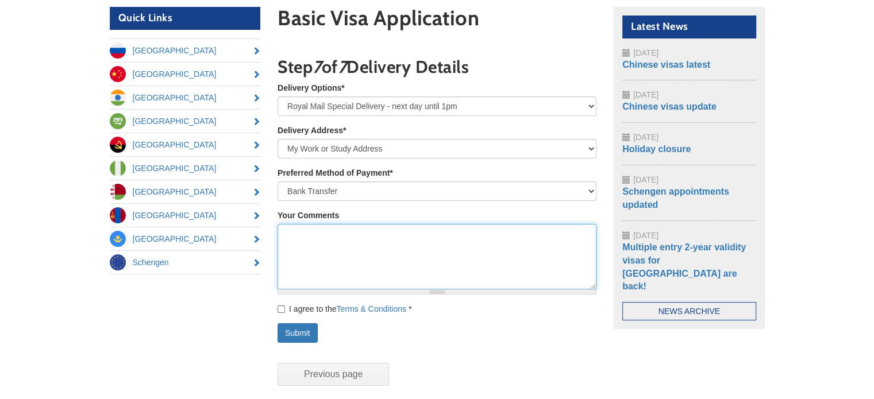
click at [305, 232] on textarea "Your Comments" at bounding box center [437, 257] width 319 height 66
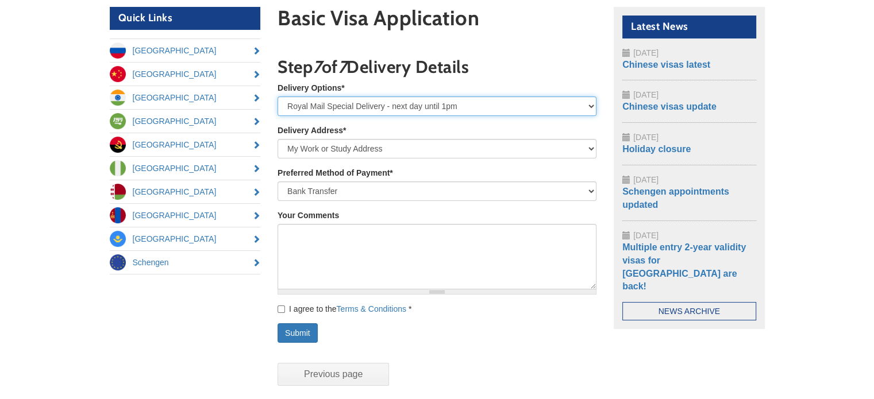
click at [591, 105] on select "- Select a value - Royal Mail Special Delivery - next day until 1pm Royal Mail …" at bounding box center [437, 107] width 319 height 20
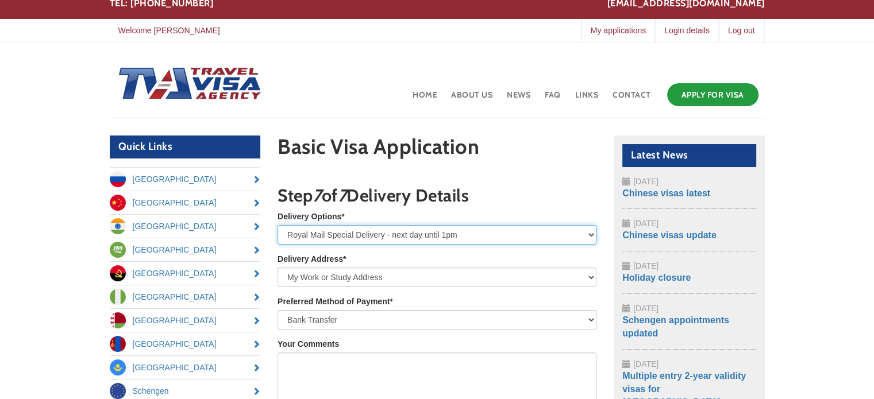
scroll to position [0, 0]
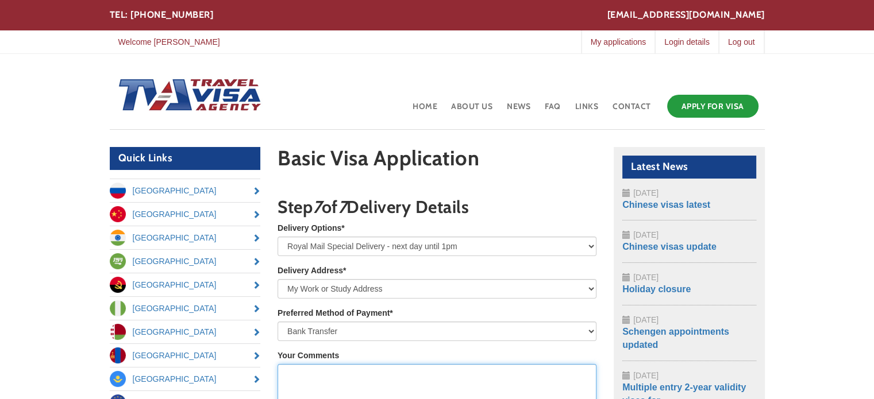
click at [298, 372] on textarea "Your Comments" at bounding box center [437, 397] width 319 height 66
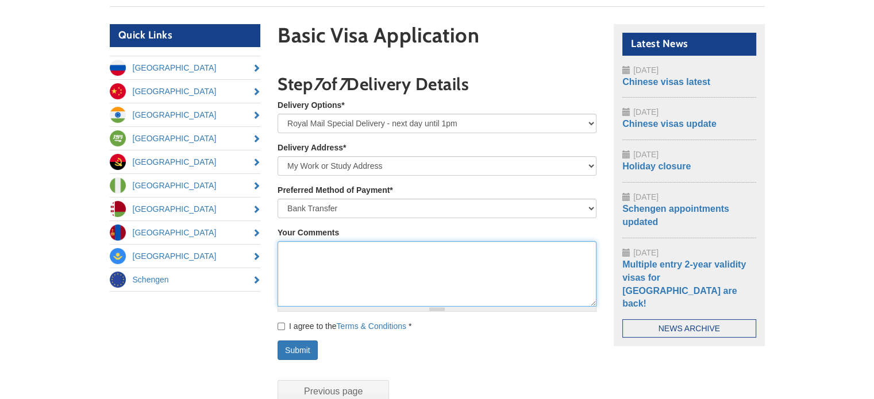
scroll to position [172, 0]
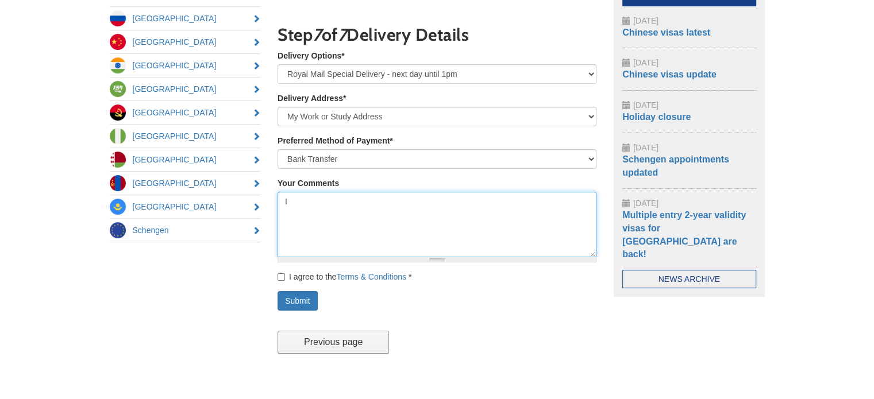
type textarea "I"
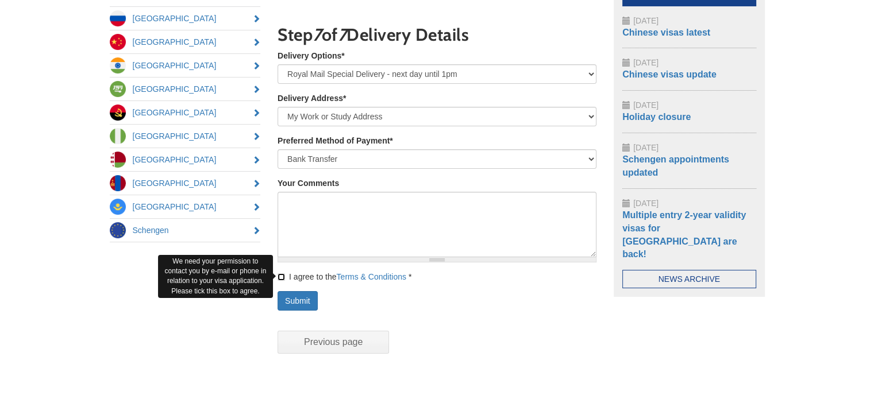
click at [281, 277] on input "I agree to the Terms & Conditions *" at bounding box center [281, 277] width 7 height 7
checkbox input "true"
click at [302, 299] on button "Submit" at bounding box center [298, 301] width 40 height 20
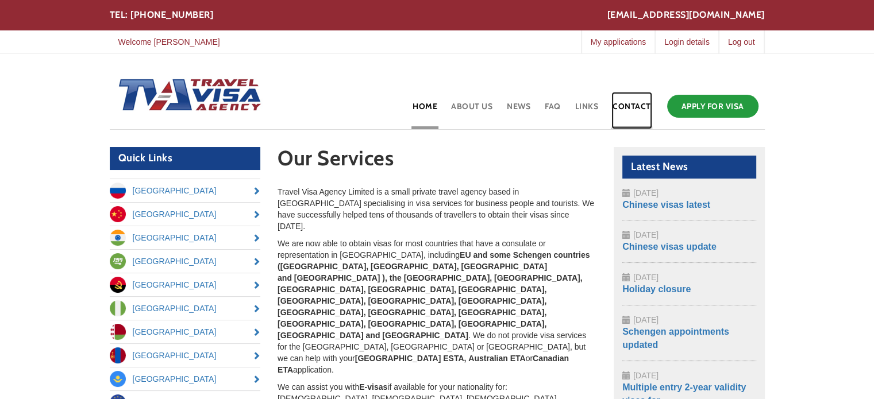
click at [627, 110] on link "Contact" at bounding box center [632, 110] width 41 height 37
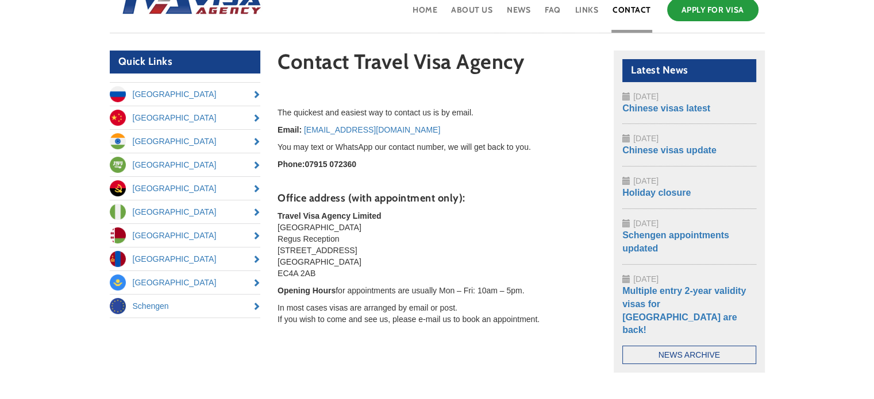
scroll to position [115, 0]
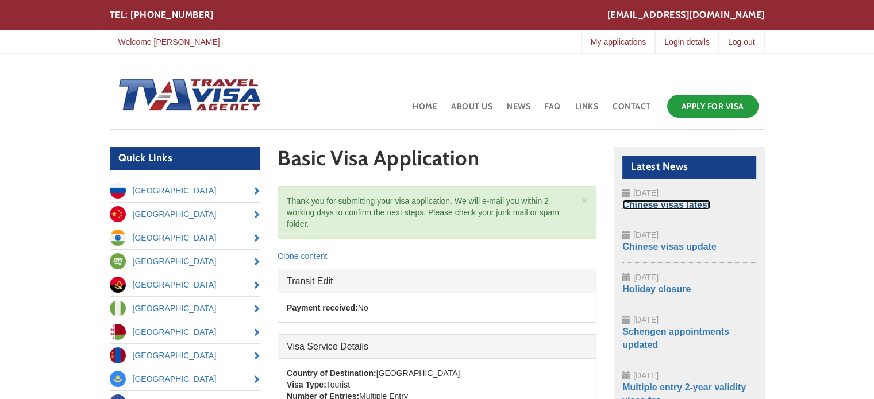
click at [669, 206] on link "Chinese visas latest" at bounding box center [667, 205] width 88 height 10
